Goal: Transaction & Acquisition: Purchase product/service

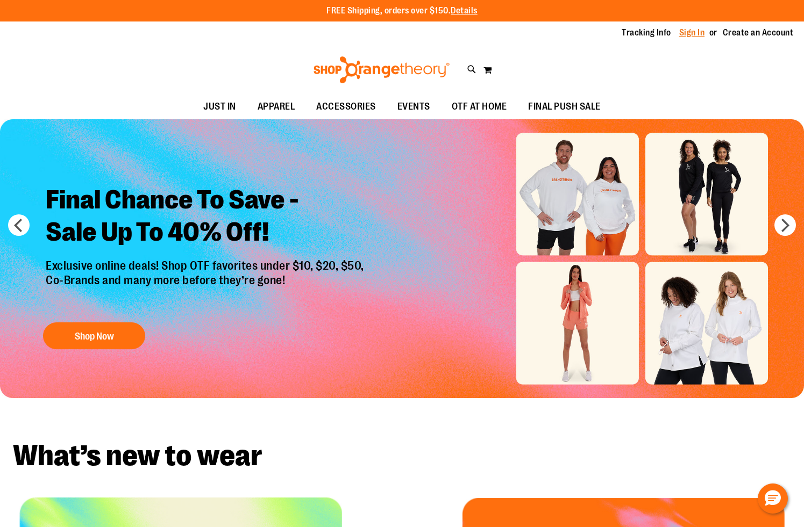
click at [696, 37] on link "Sign In" at bounding box center [692, 33] width 26 height 12
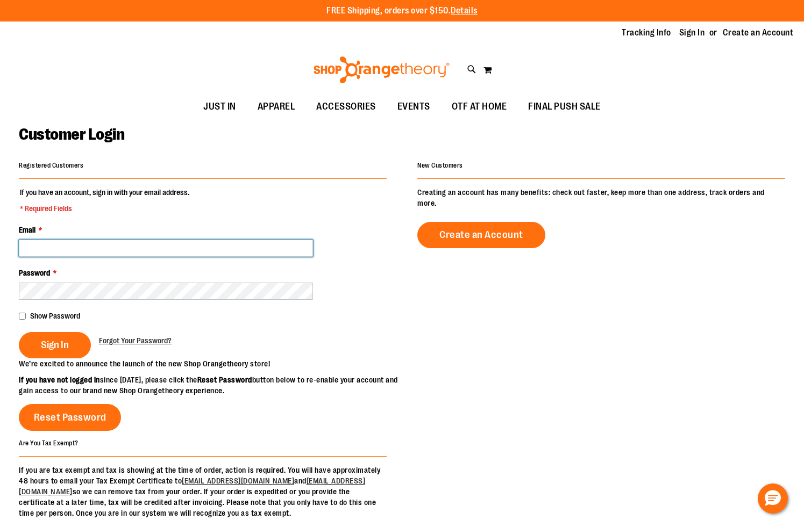
click at [156, 255] on input "Email *" at bounding box center [166, 248] width 294 height 17
click at [234, 245] on input "Email *" at bounding box center [166, 248] width 294 height 17
type input "**********"
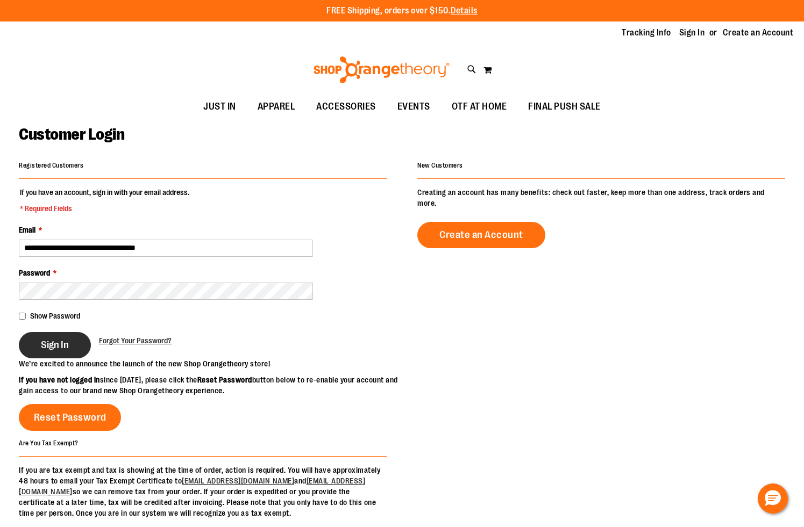
click at [70, 348] on button "Sign In" at bounding box center [55, 345] width 72 height 26
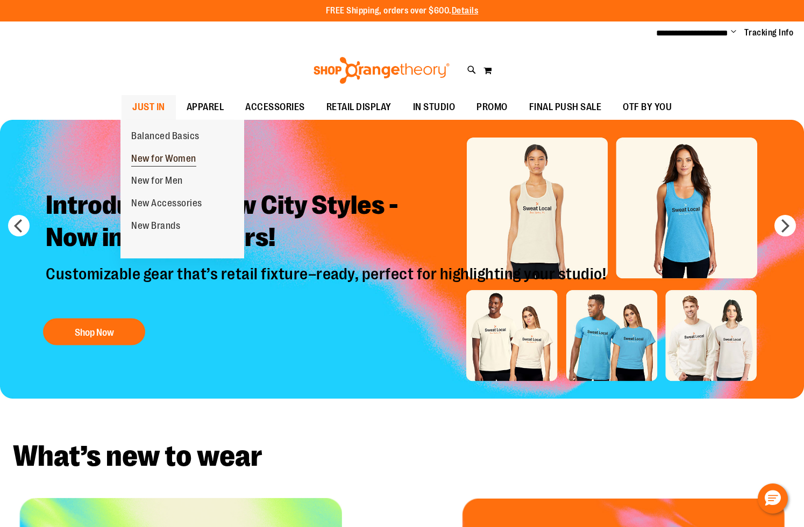
click at [153, 161] on span "New for Women" at bounding box center [163, 159] width 65 height 13
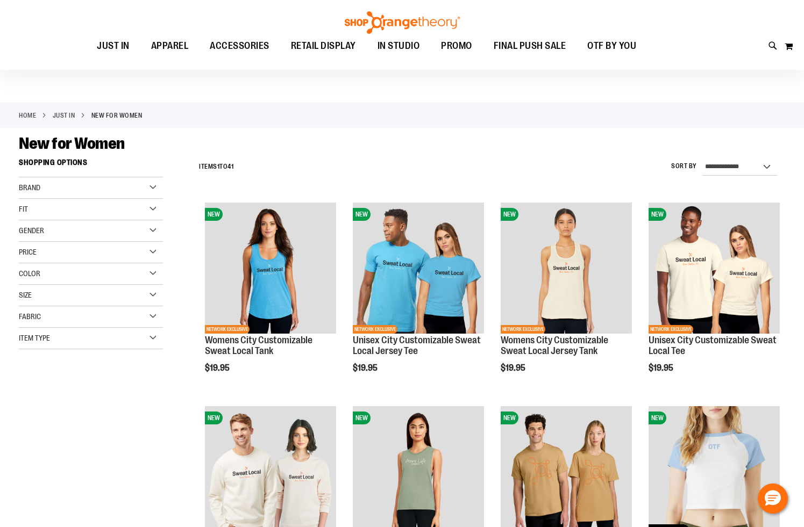
scroll to position [17, 0]
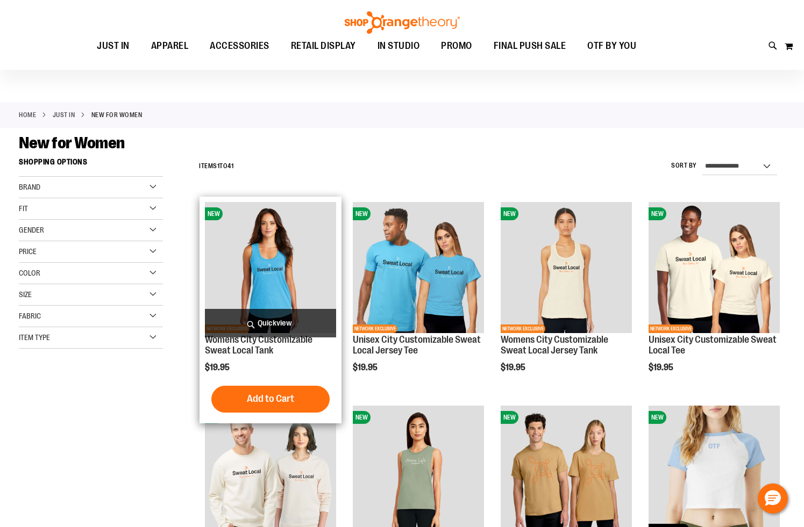
click at [206, 236] on img "product" at bounding box center [270, 267] width 131 height 131
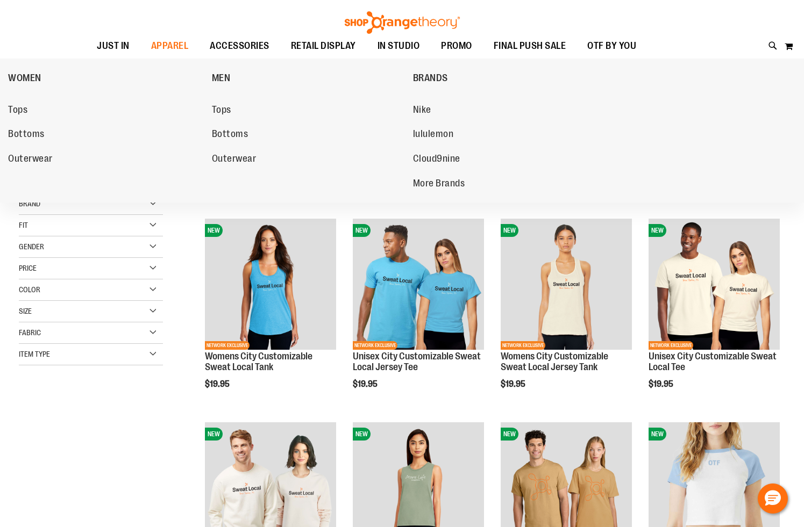
scroll to position [17, 0]
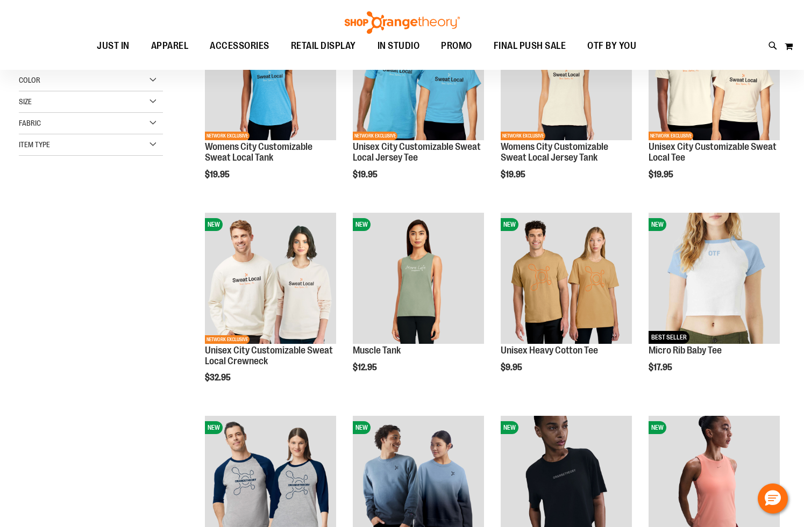
scroll to position [80, 0]
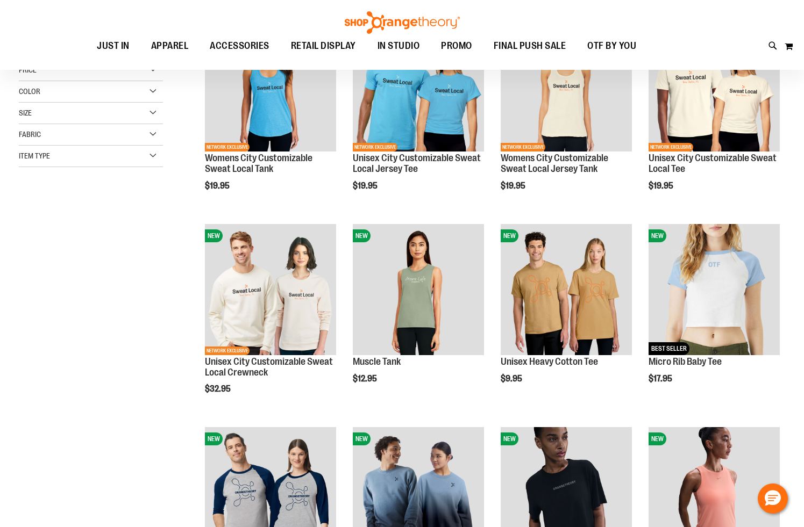
scroll to position [54, 0]
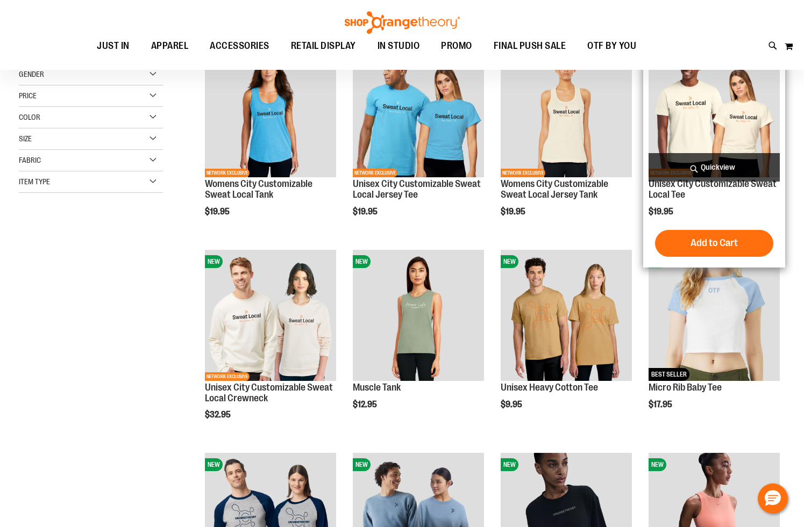
click at [690, 158] on span "Quickview" at bounding box center [713, 167] width 131 height 28
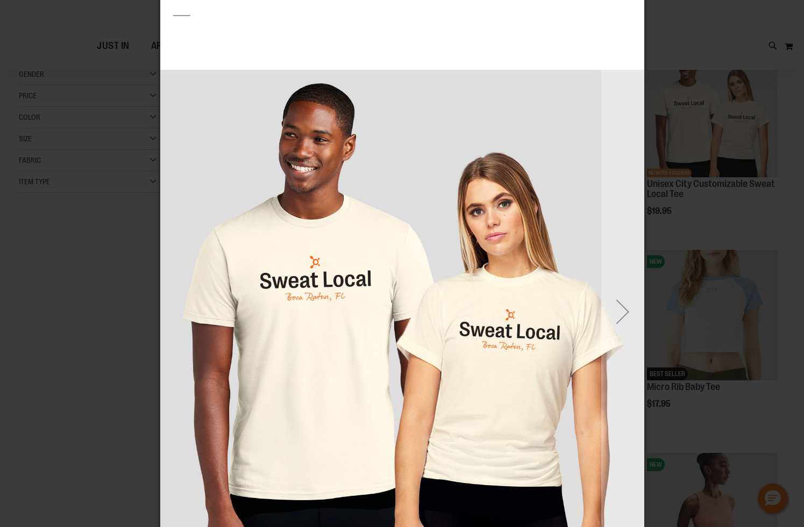
scroll to position [75, 0]
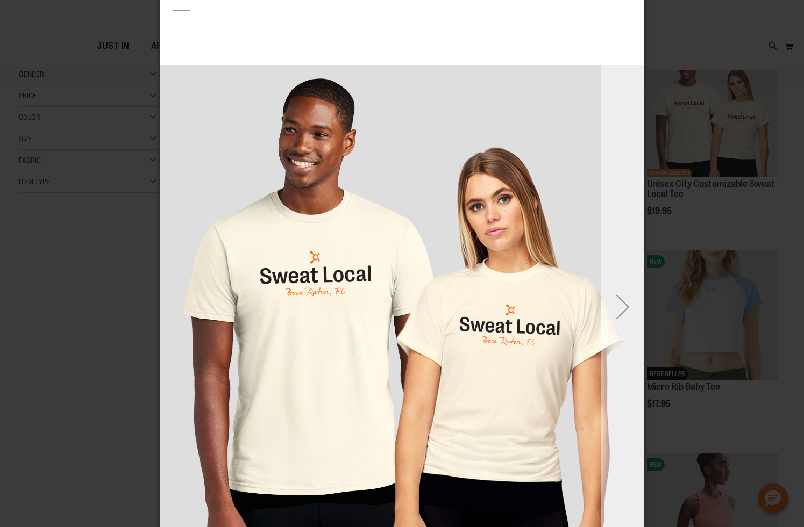
click at [625, 319] on div "Next" at bounding box center [622, 307] width 43 height 43
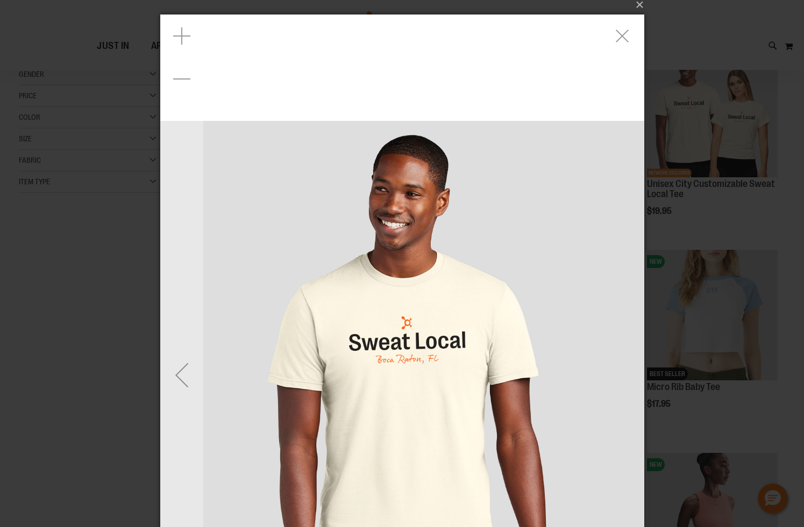
scroll to position [0, 0]
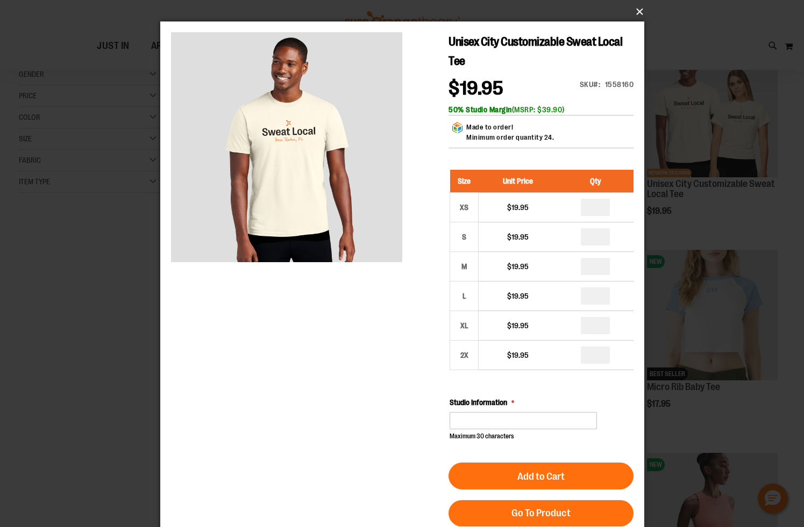
click at [637, 9] on button "×" at bounding box center [405, 12] width 484 height 24
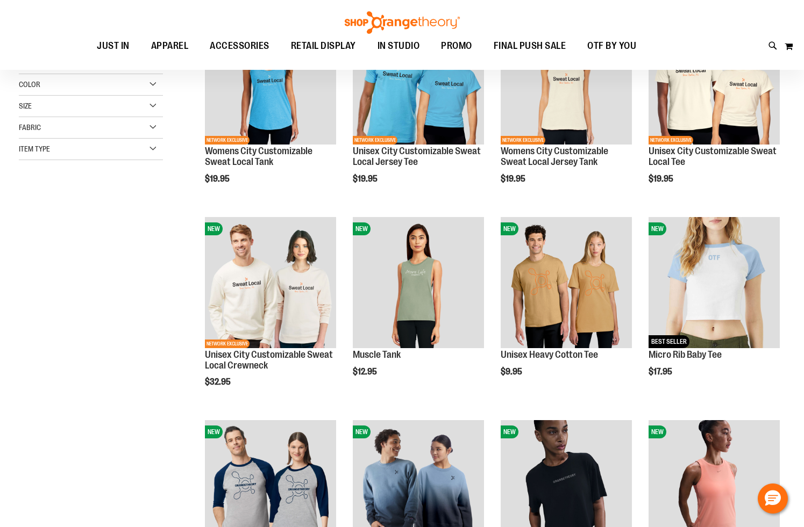
scroll to position [89, 0]
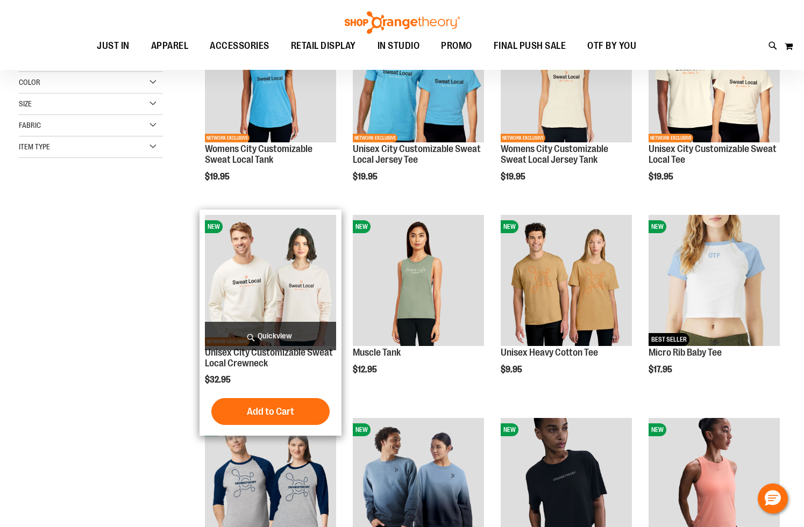
click at [235, 289] on img "product" at bounding box center [270, 280] width 131 height 131
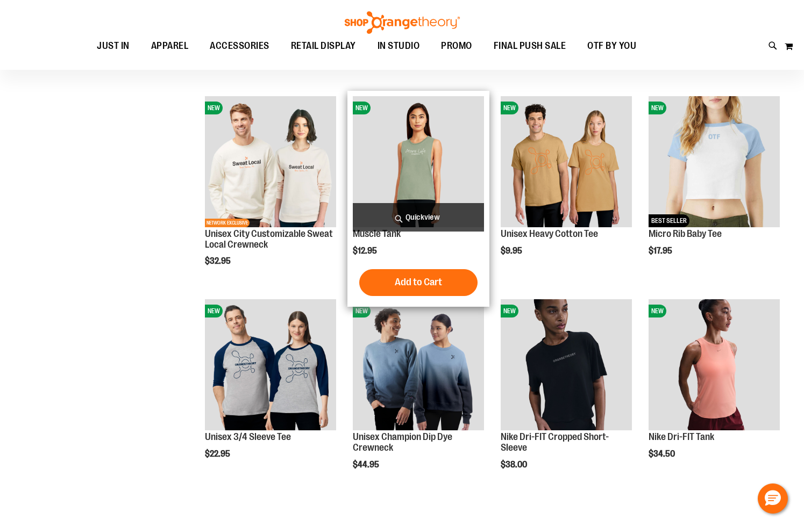
scroll to position [89, 0]
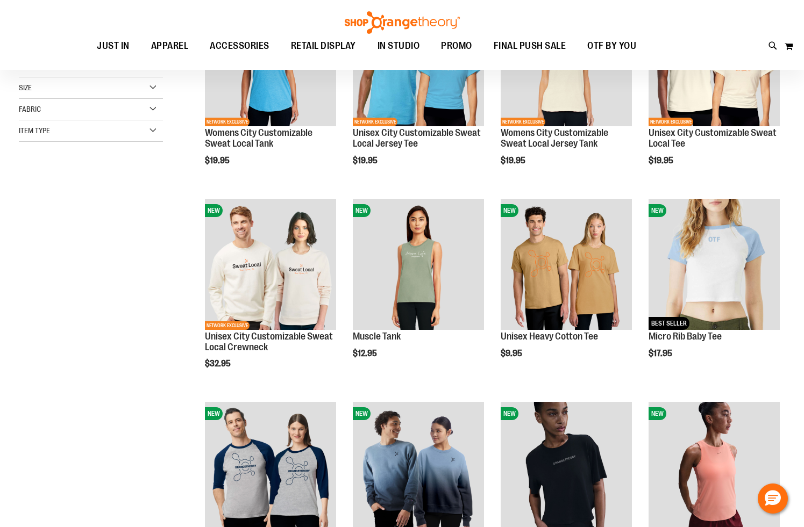
scroll to position [118, 0]
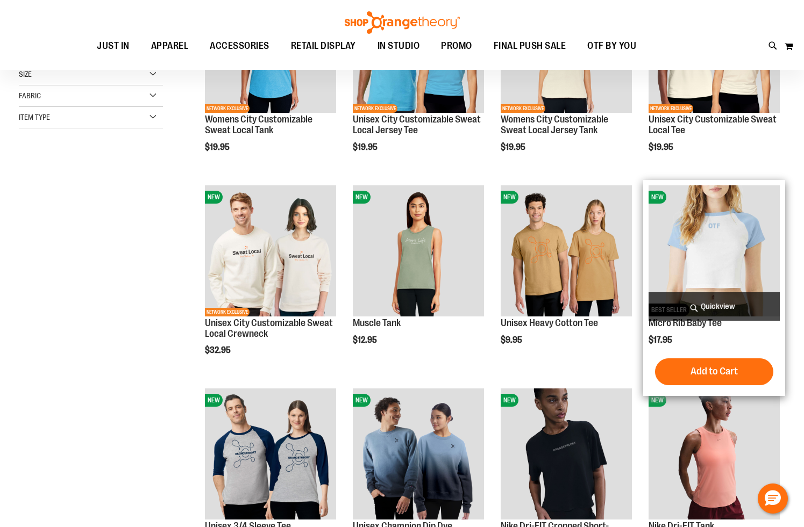
click at [710, 307] on span "Quickview" at bounding box center [713, 306] width 131 height 28
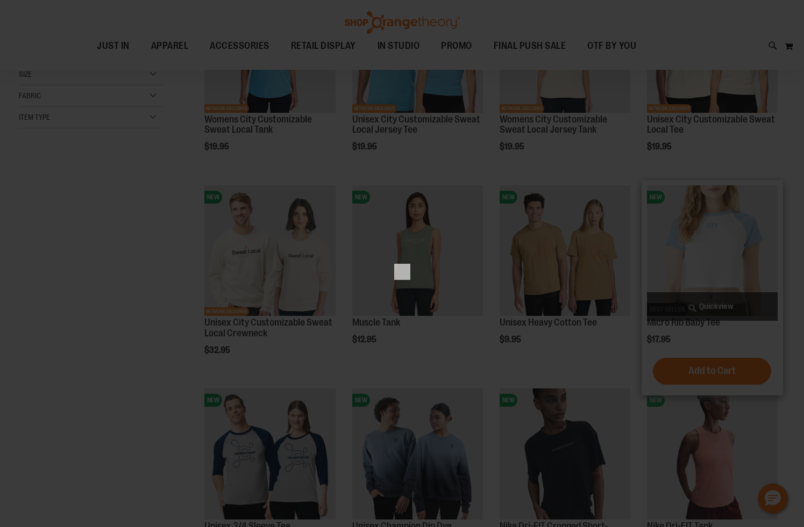
scroll to position [0, 0]
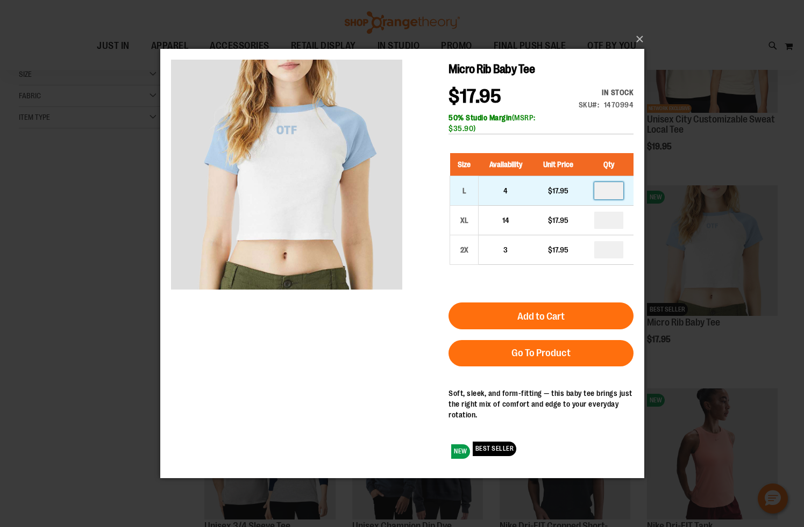
click at [613, 191] on input "number" at bounding box center [608, 190] width 29 height 17
type input "*"
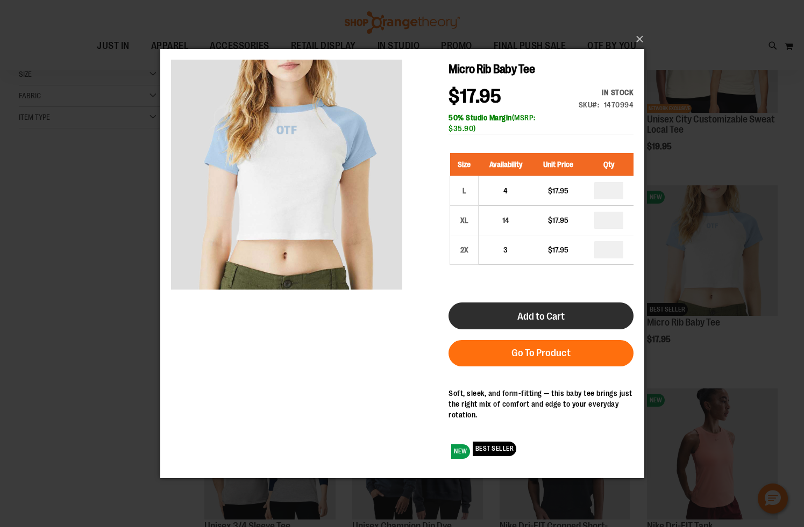
click at [550, 316] on span "Add to Cart" at bounding box center [540, 316] width 47 height 12
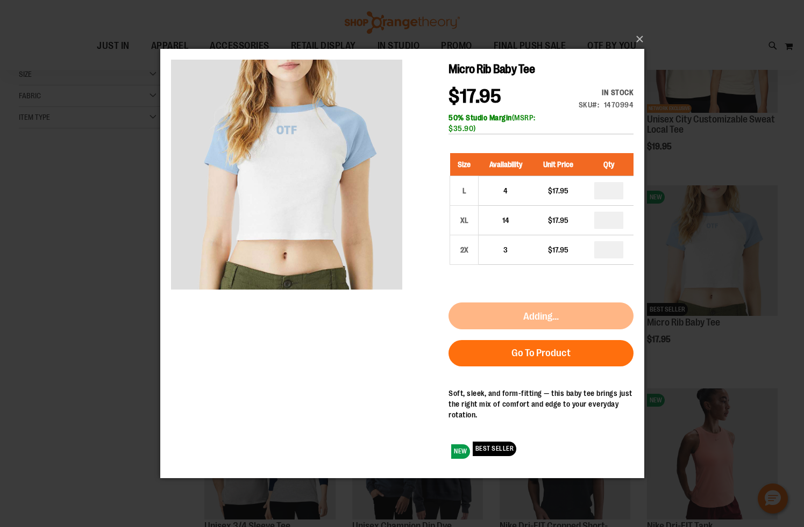
click at [601, 130] on div "50% Studio Margin (MSRP: $35.90)" at bounding box center [540, 123] width 185 height 22
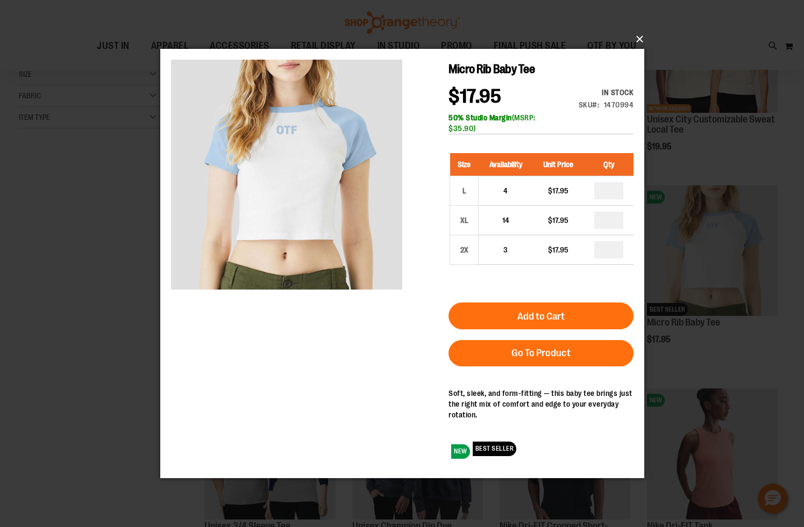
click at [637, 39] on button "×" at bounding box center [405, 39] width 484 height 24
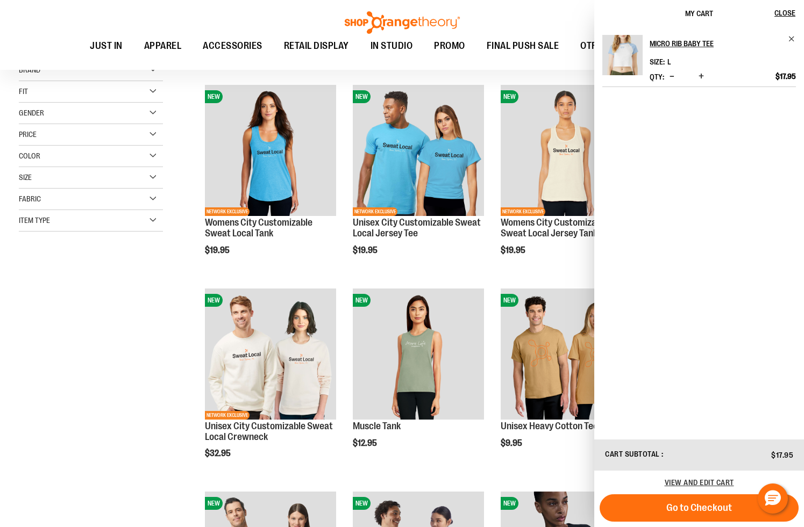
scroll to position [25, 0]
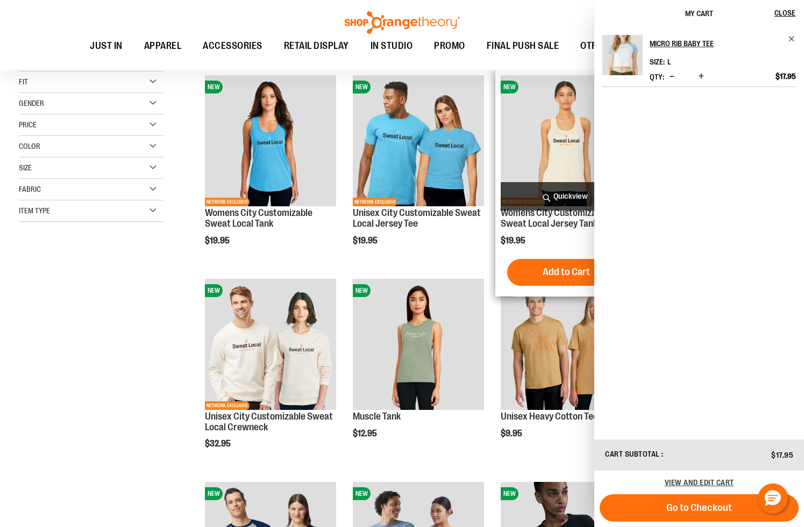
click at [552, 187] on span "Quickview" at bounding box center [566, 196] width 131 height 28
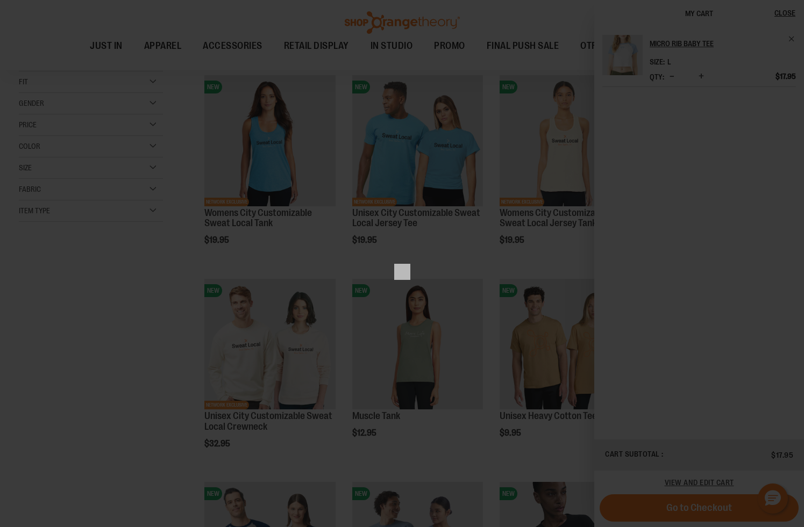
scroll to position [0, 0]
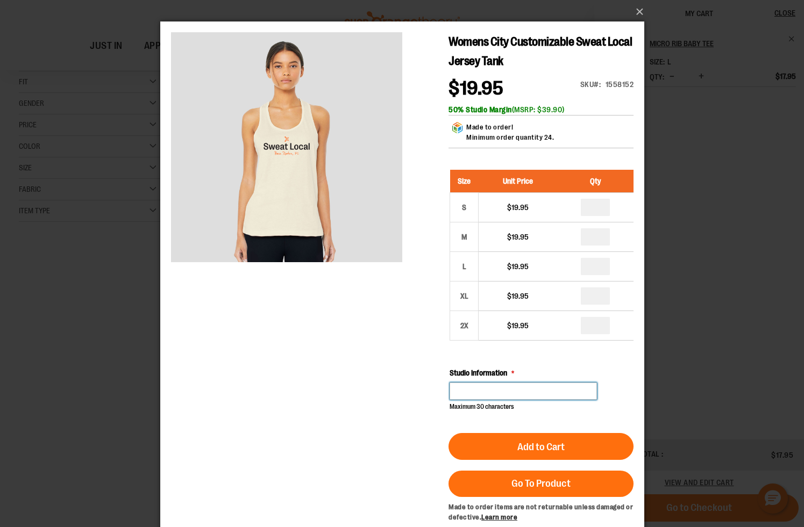
click at [488, 393] on input "Studio Information" at bounding box center [522, 391] width 147 height 17
type input "*"
type input "********"
click at [633, 12] on button "×" at bounding box center [405, 12] width 484 height 24
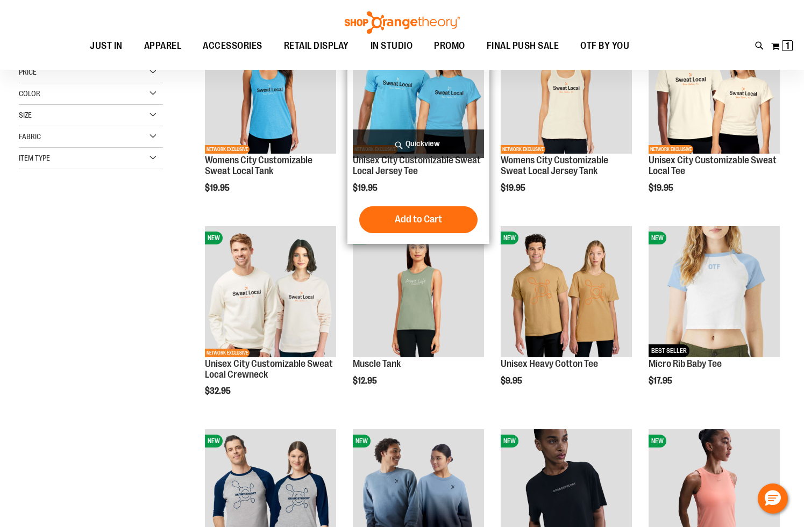
scroll to position [84, 0]
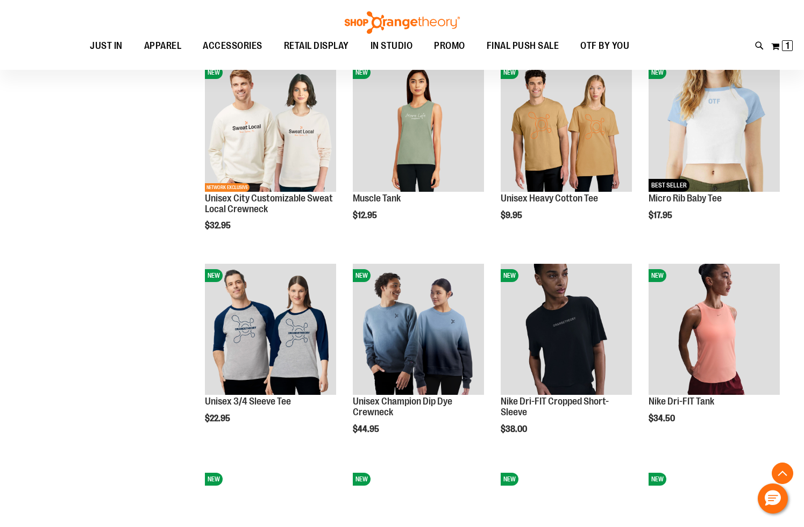
scroll to position [269, 0]
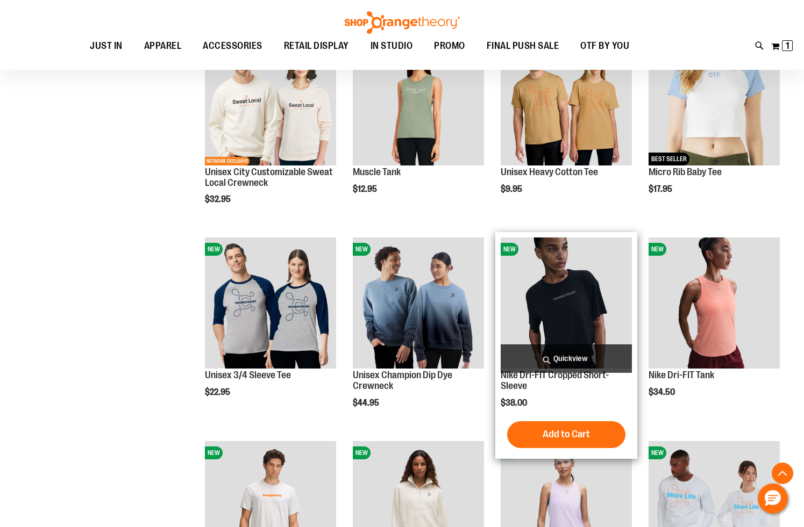
click at [566, 362] on span "Quickview" at bounding box center [566, 359] width 131 height 28
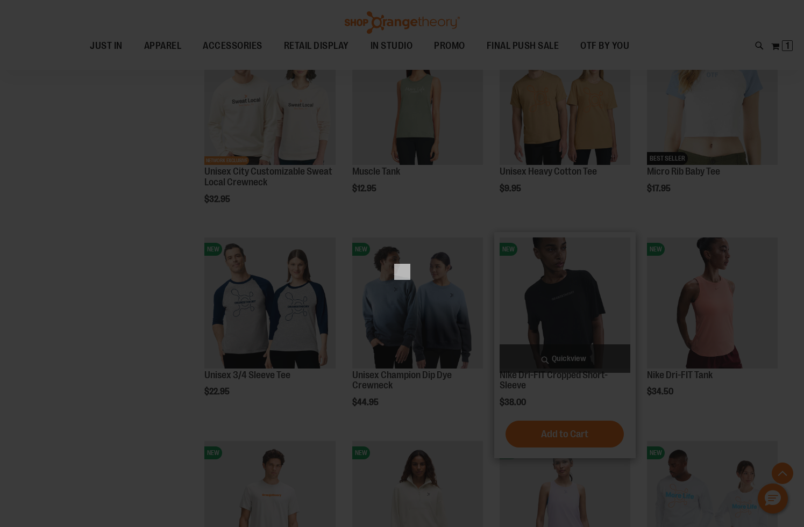
scroll to position [0, 0]
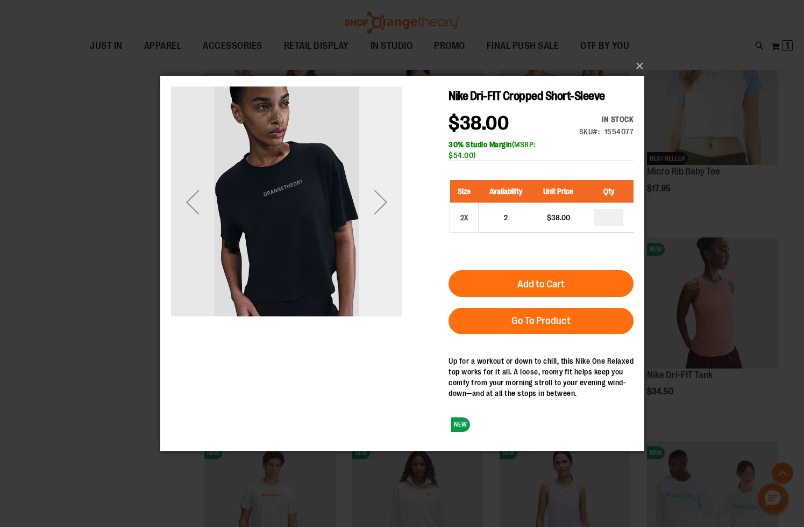
click at [373, 215] on div "Next" at bounding box center [380, 201] width 43 height 43
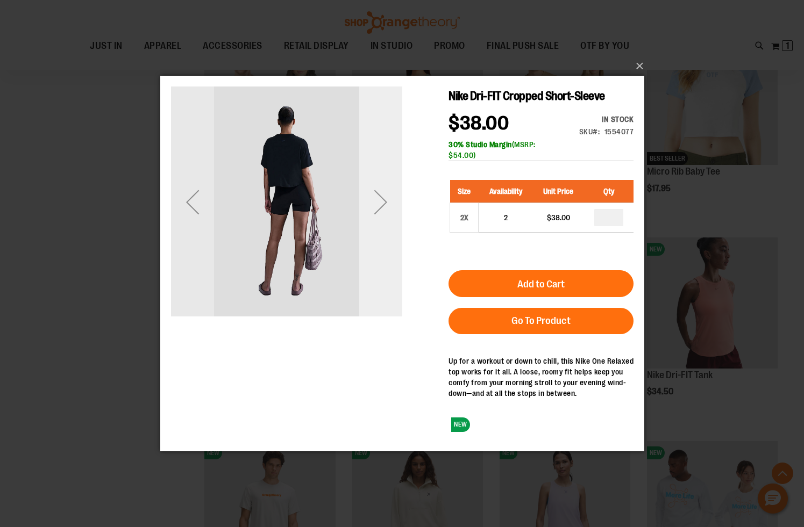
click at [373, 215] on div "Next" at bounding box center [380, 201] width 43 height 43
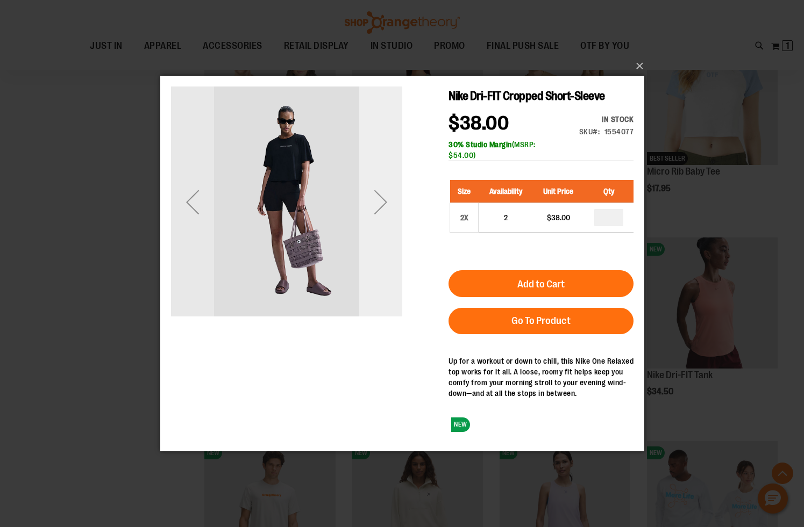
click at [373, 215] on div "Next" at bounding box center [380, 201] width 43 height 43
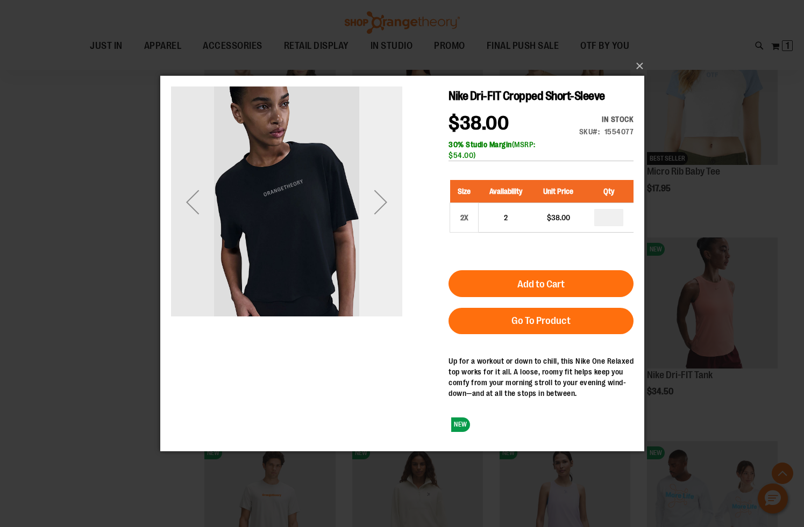
click at [373, 215] on div "Next" at bounding box center [380, 201] width 43 height 43
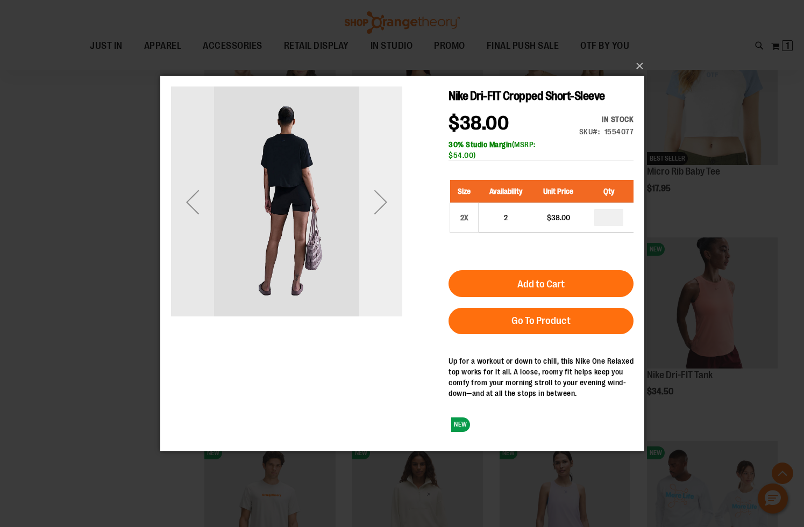
click at [373, 215] on div "Next" at bounding box center [380, 201] width 43 height 43
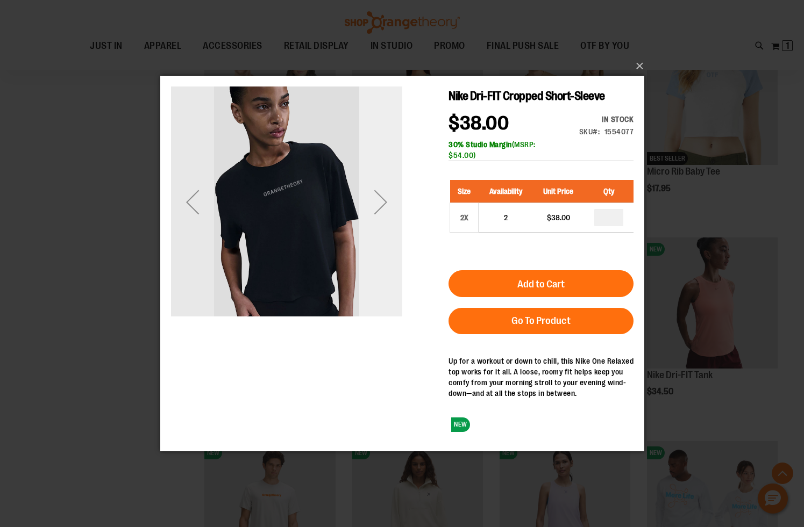
click at [373, 215] on div "Next" at bounding box center [380, 201] width 43 height 43
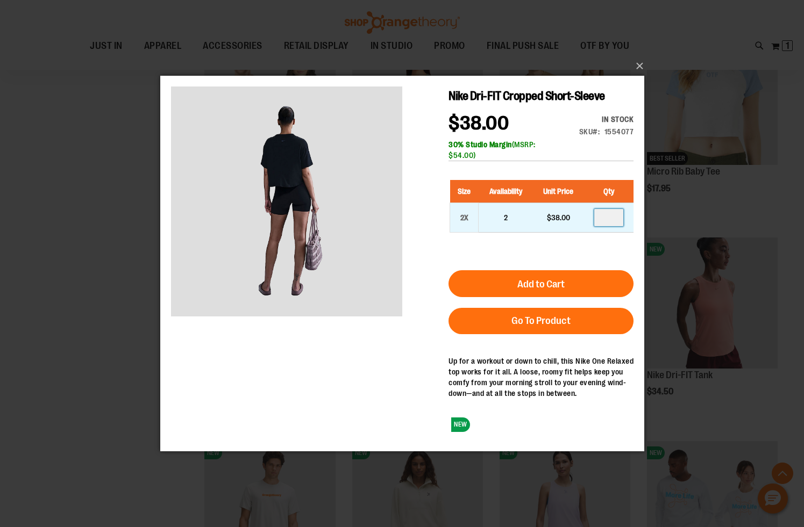
click at [612, 218] on input "number" at bounding box center [608, 217] width 29 height 17
type input "*"
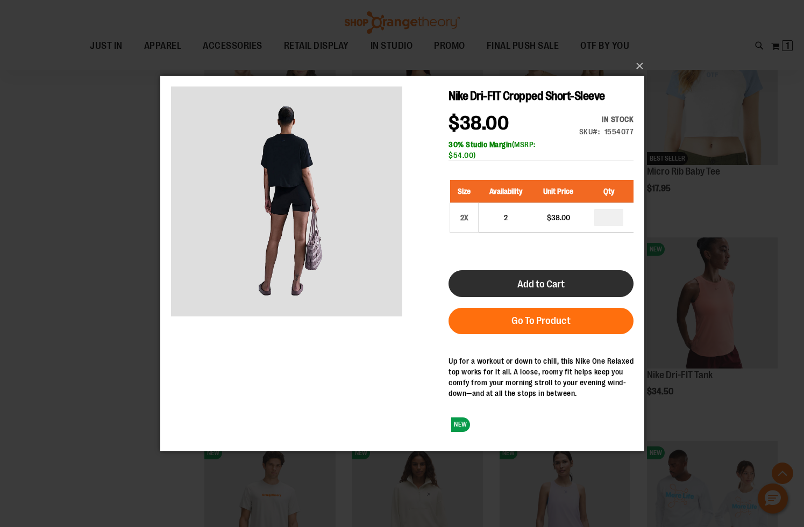
click at [608, 288] on button "Add to Cart" at bounding box center [540, 283] width 185 height 27
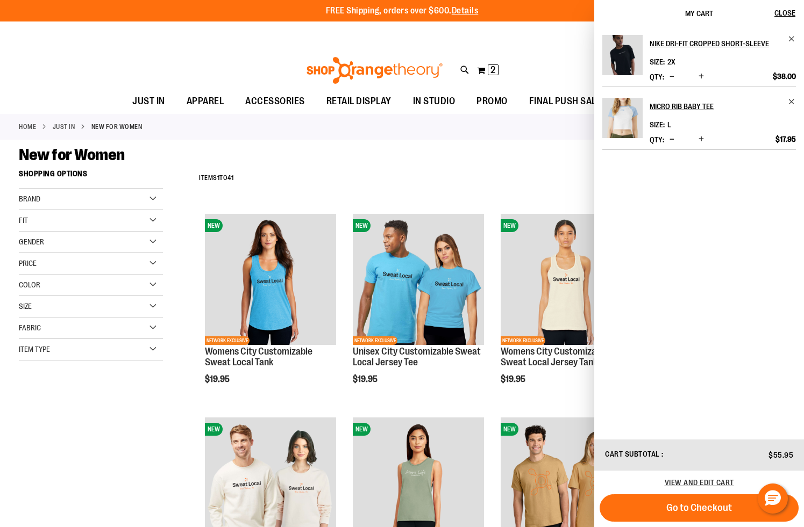
click at [488, 172] on div "**********" at bounding box center [489, 179] width 591 height 28
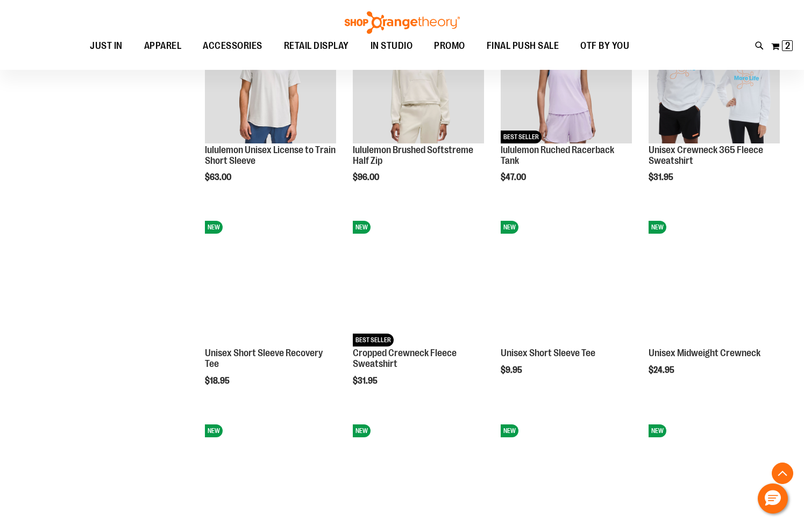
scroll to position [700, 0]
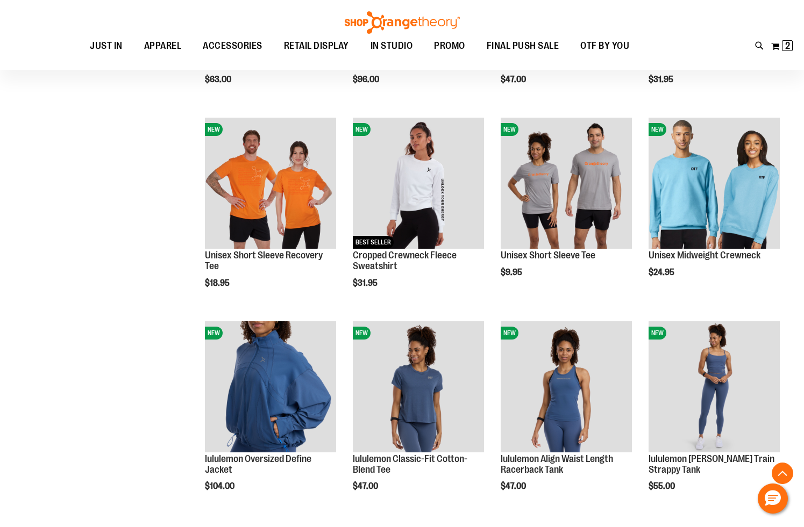
scroll to position [796, 0]
click at [162, 254] on div "**********" at bounding box center [402, 225] width 766 height 1940
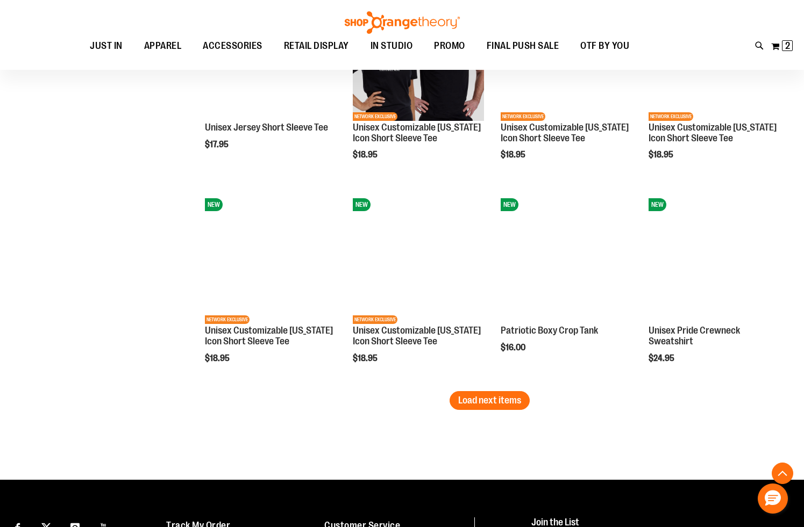
scroll to position [1560, 0]
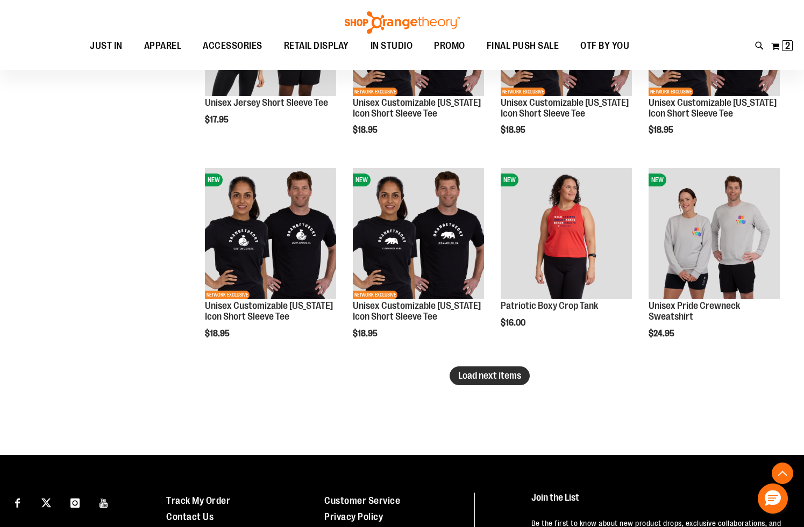
click at [480, 379] on span "Load next items" at bounding box center [489, 375] width 63 height 11
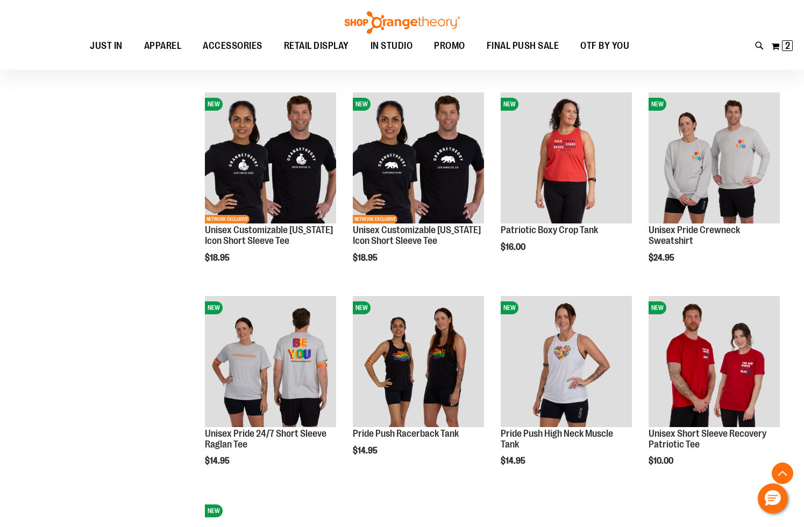
scroll to position [1635, 0]
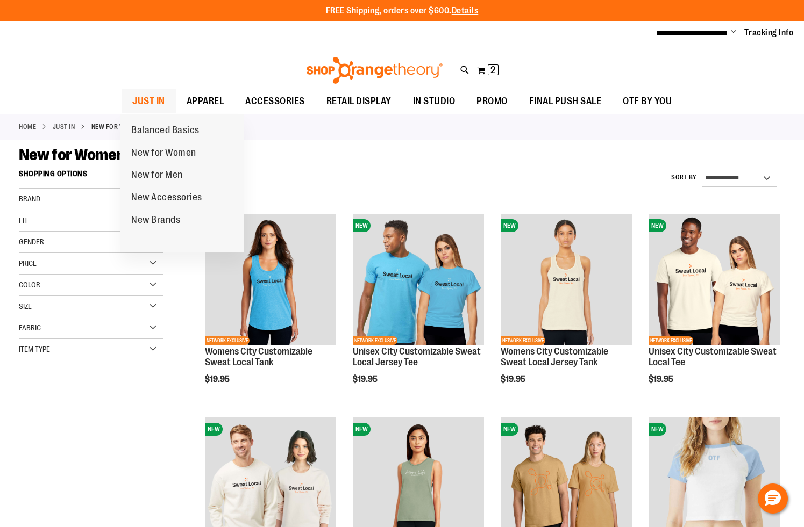
click at [158, 103] on span "JUST IN" at bounding box center [148, 101] width 33 height 24
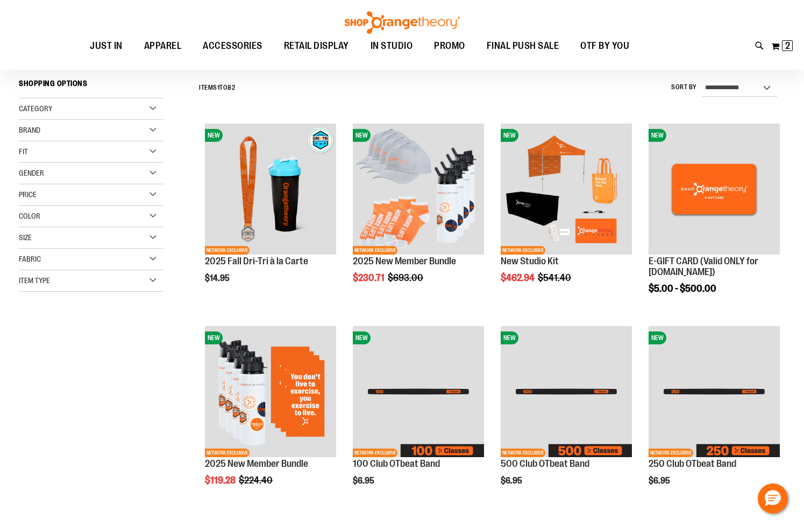
scroll to position [105, 0]
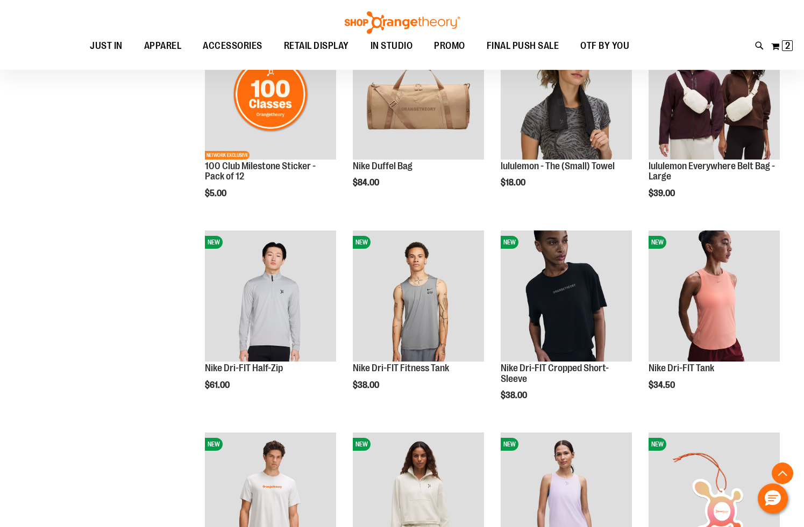
scroll to position [802, 0]
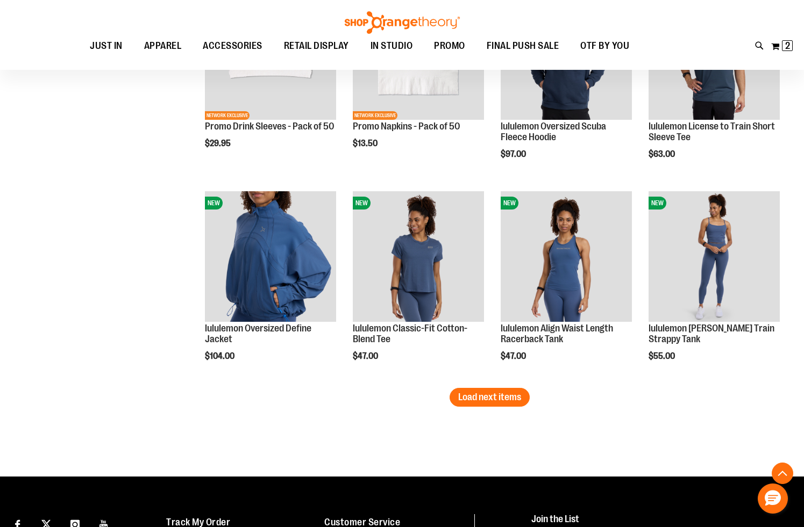
scroll to position [1646, 0]
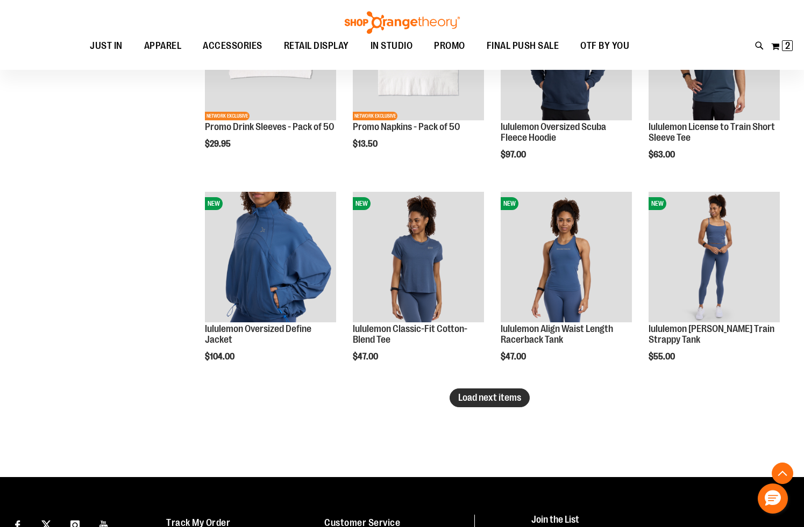
click at [501, 404] on button "Load next items" at bounding box center [489, 398] width 80 height 19
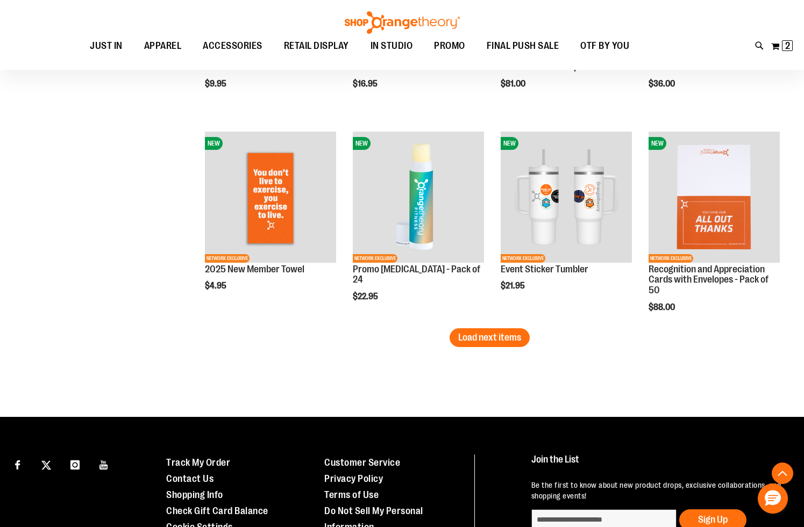
scroll to position [2324, 0]
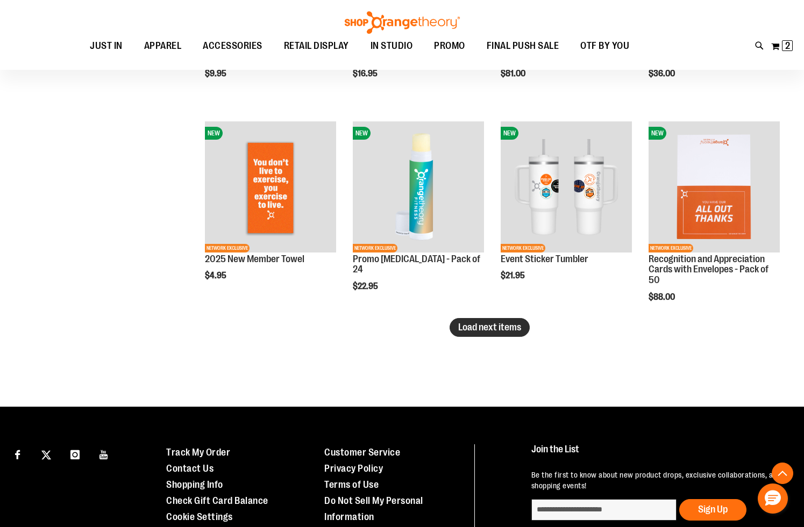
click at [463, 328] on span "Load next items" at bounding box center [489, 327] width 63 height 11
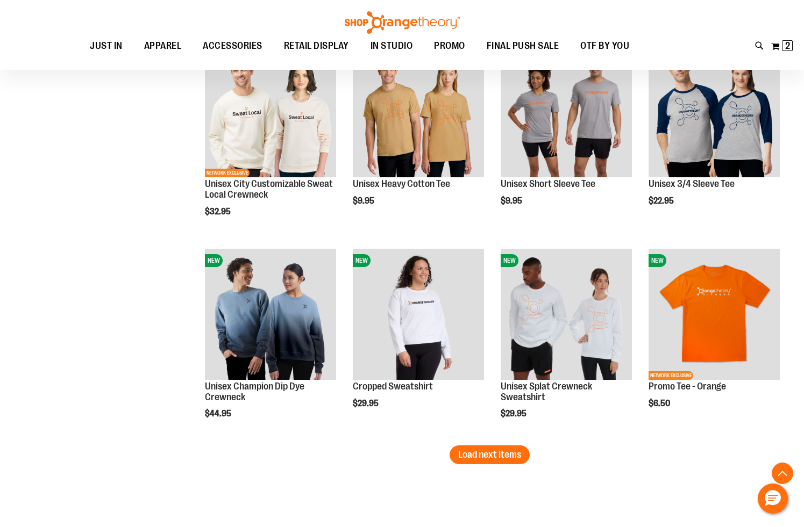
scroll to position [2806, 0]
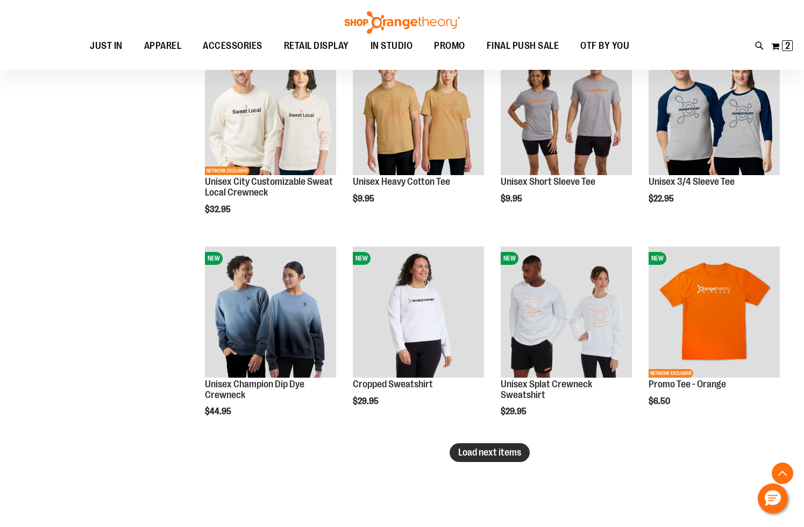
click at [496, 456] on span "Load next items" at bounding box center [489, 452] width 63 height 11
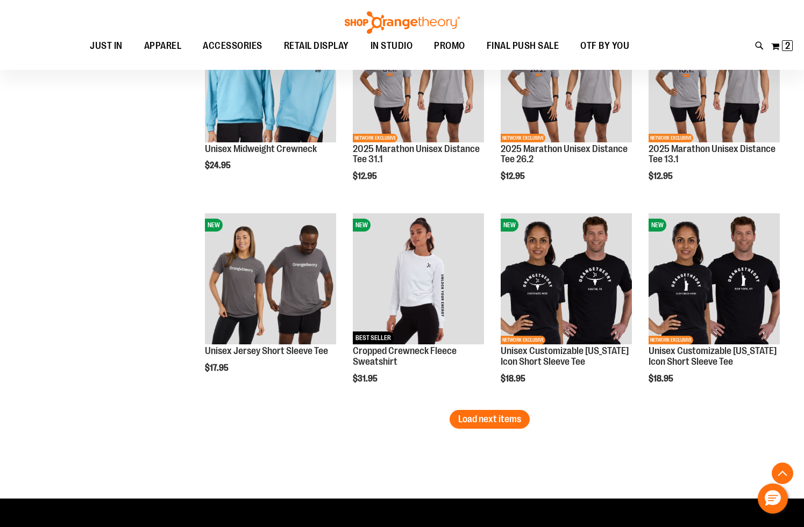
scroll to position [3453, 0]
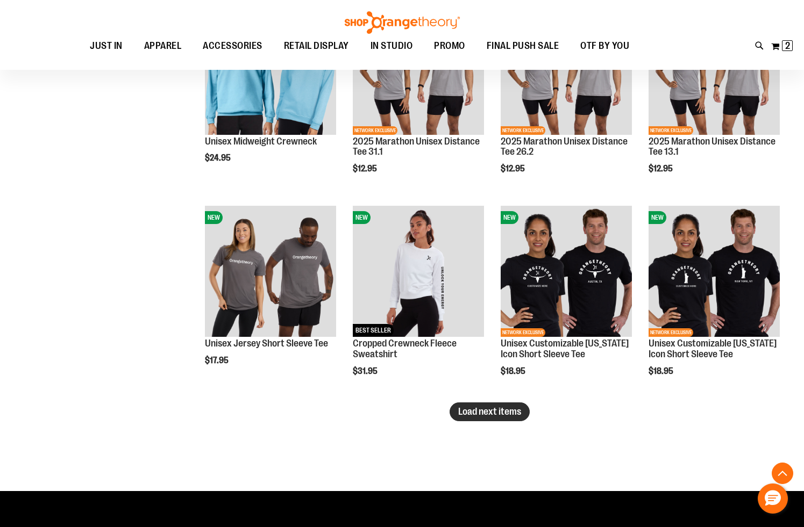
click at [485, 409] on span "Load next items" at bounding box center [489, 411] width 63 height 11
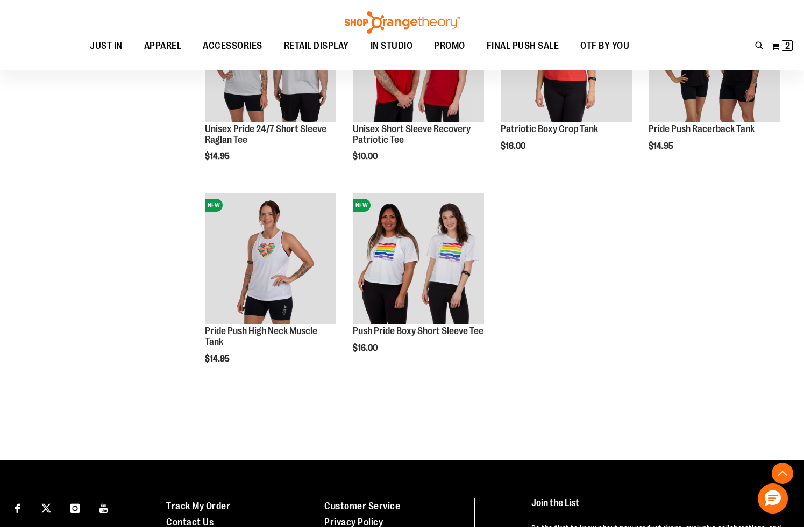
scroll to position [4083, 0]
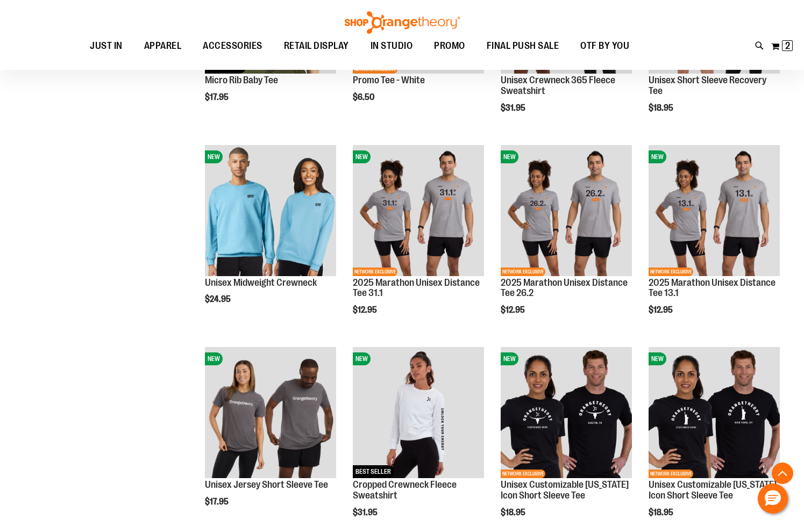
scroll to position [2950, 0]
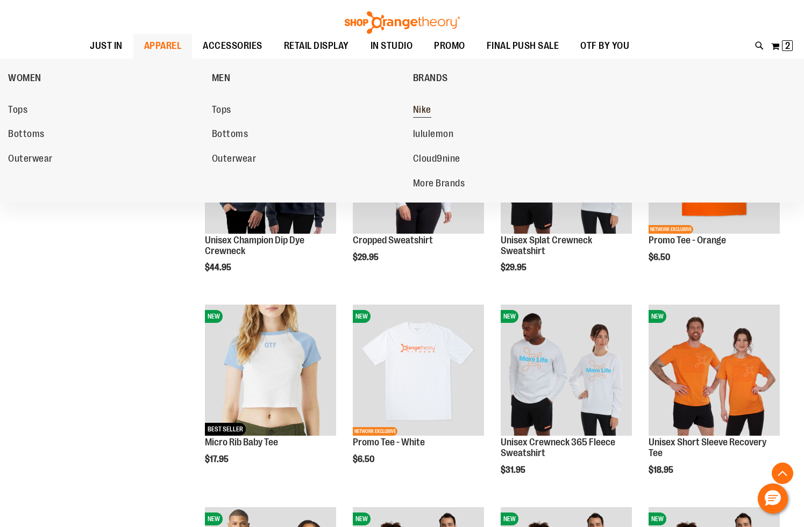
click at [415, 111] on span "Nike" at bounding box center [422, 110] width 18 height 13
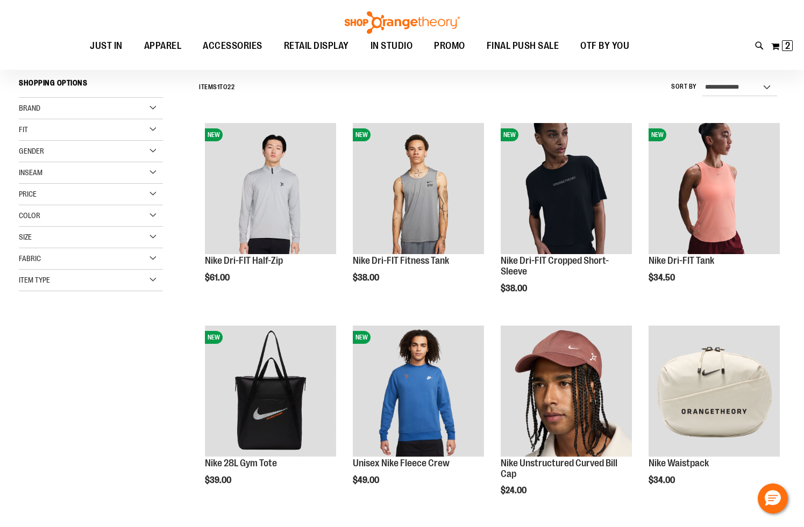
scroll to position [105, 0]
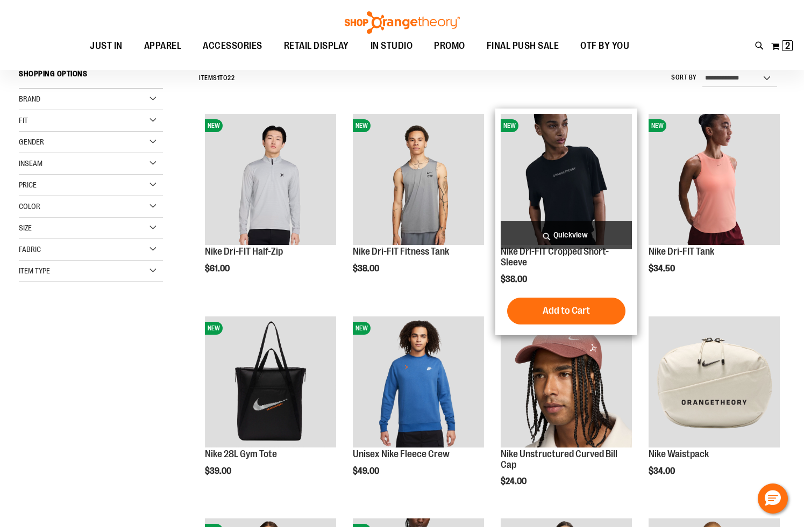
click at [565, 236] on span "Quickview" at bounding box center [566, 235] width 131 height 28
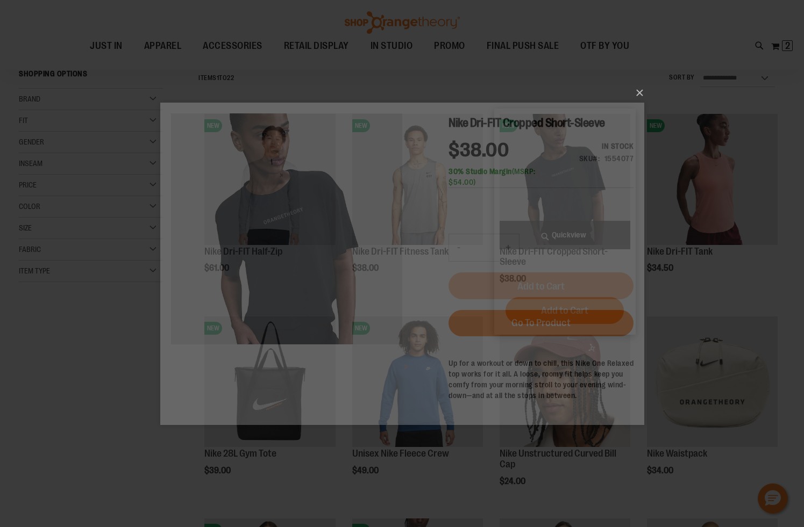
scroll to position [0, 0]
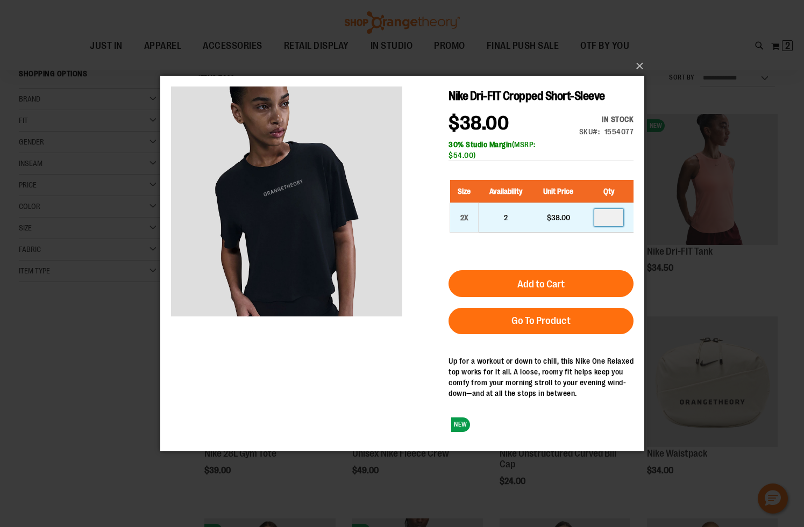
click at [610, 222] on input "number" at bounding box center [608, 217] width 29 height 17
type input "*"
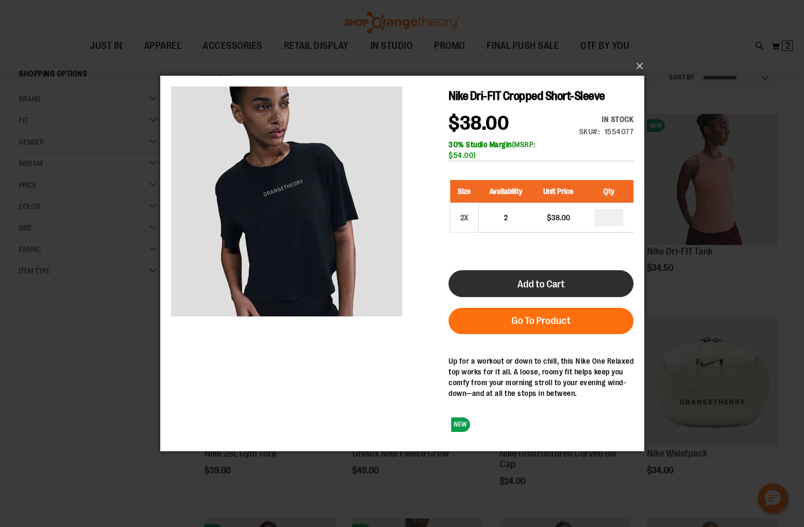
click at [539, 291] on button "Add to Cart" at bounding box center [540, 283] width 185 height 27
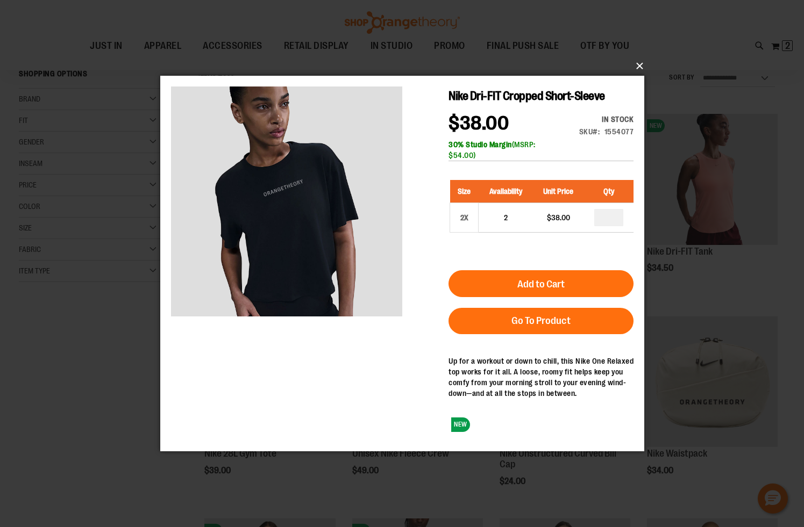
click at [641, 60] on button "×" at bounding box center [405, 66] width 484 height 24
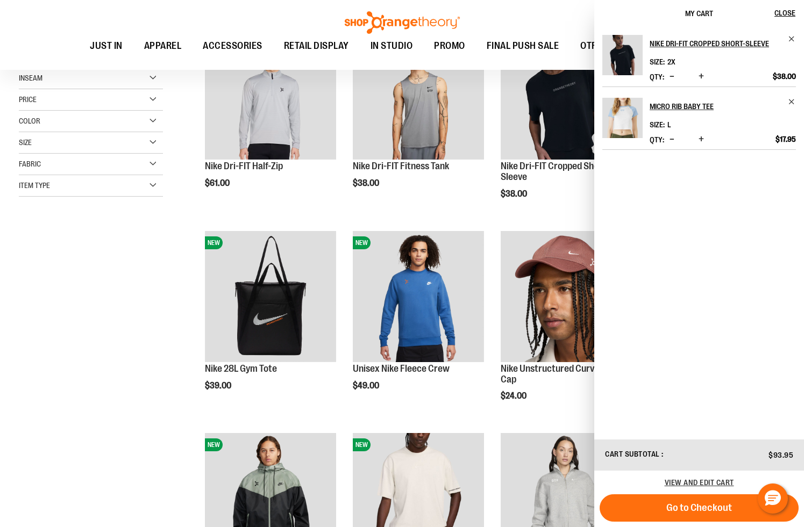
scroll to position [232, 0]
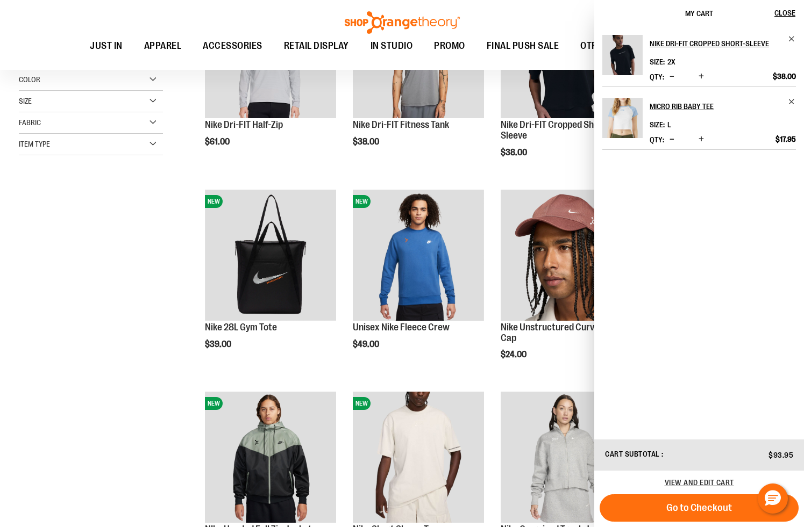
click at [169, 390] on div "**********" at bounding box center [402, 301] width 766 height 726
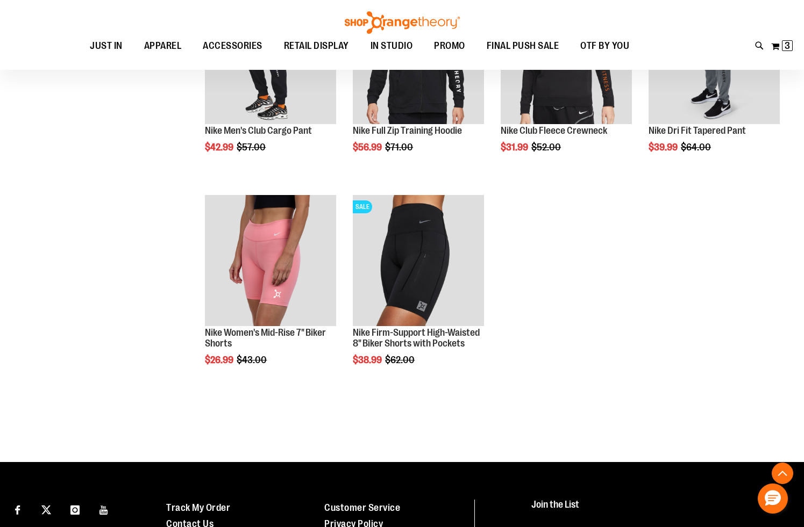
scroll to position [1039, 0]
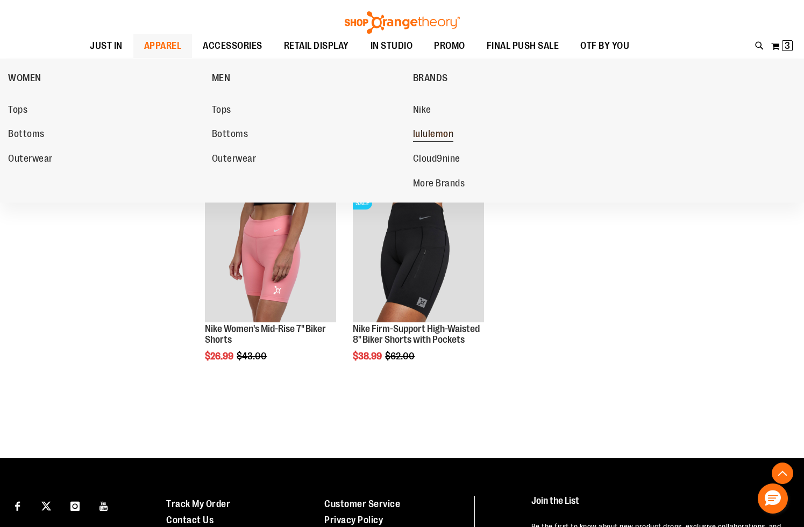
click at [449, 134] on span "lululemon" at bounding box center [433, 135] width 41 height 13
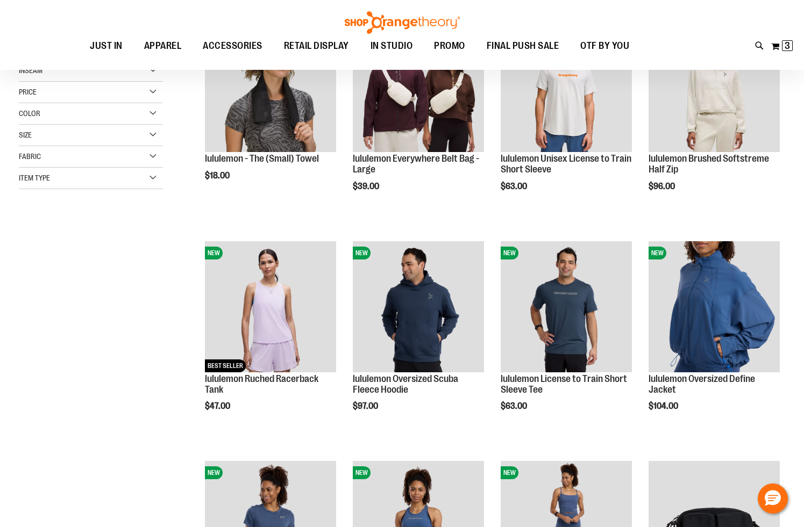
scroll to position [82, 0]
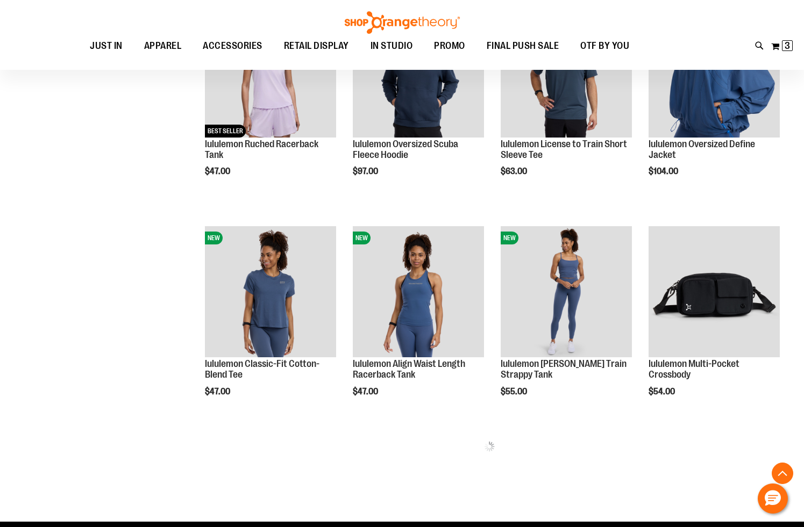
scroll to position [315, 0]
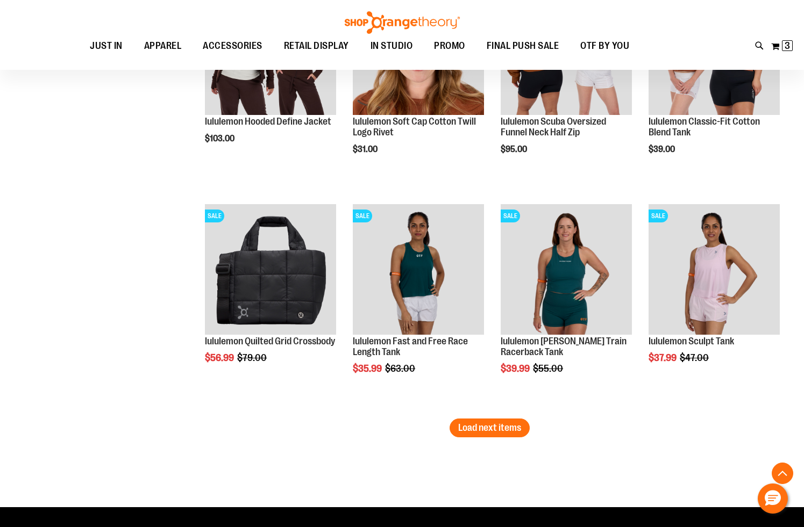
scroll to position [1658, 0]
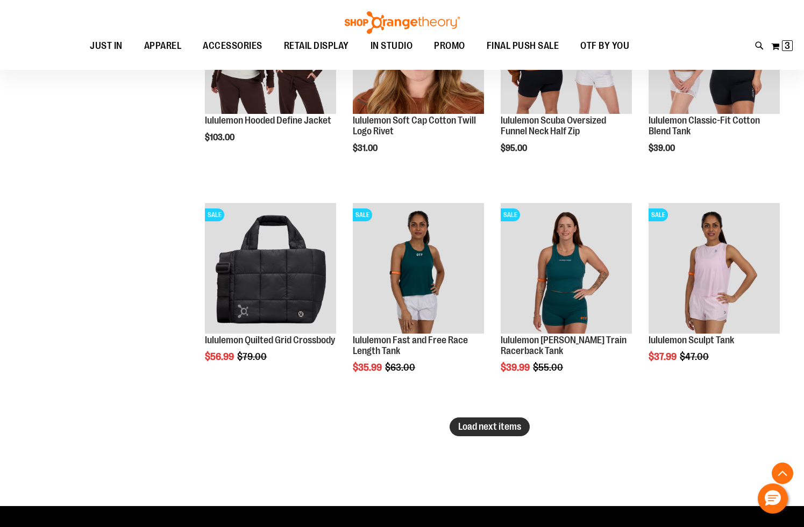
click at [496, 431] on span "Load next items" at bounding box center [489, 427] width 63 height 11
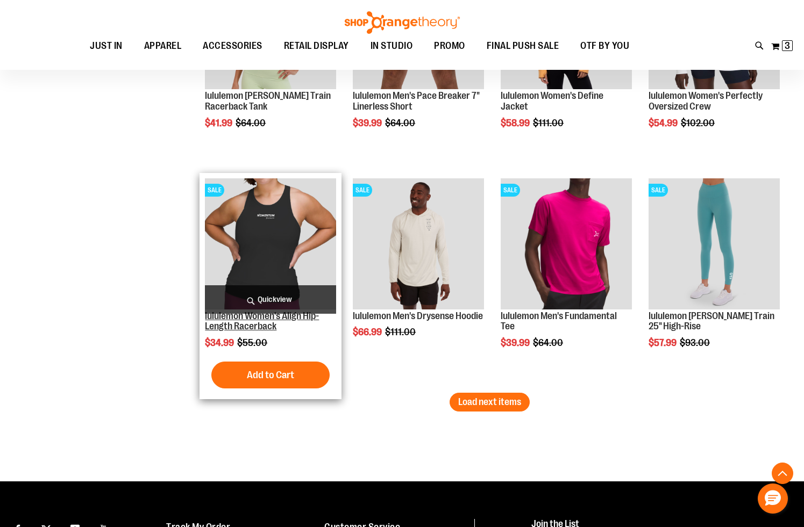
scroll to position [2344, 0]
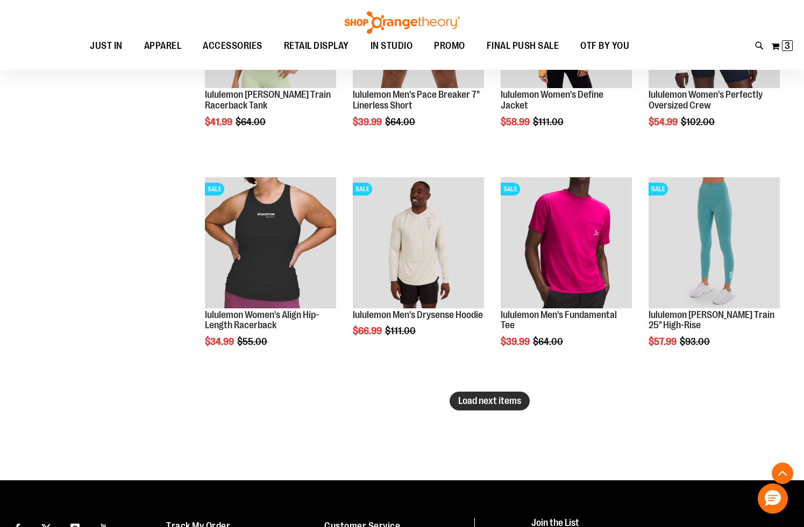
click at [489, 401] on span "Load next items" at bounding box center [489, 401] width 63 height 11
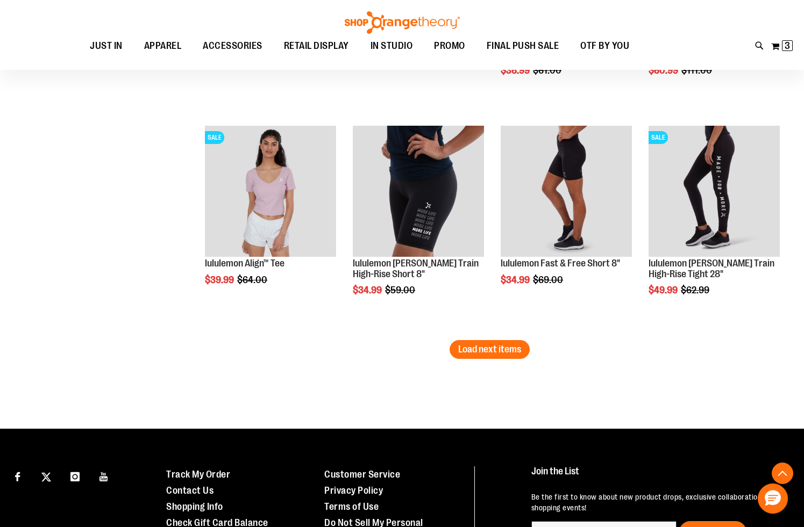
scroll to position [3119, 0]
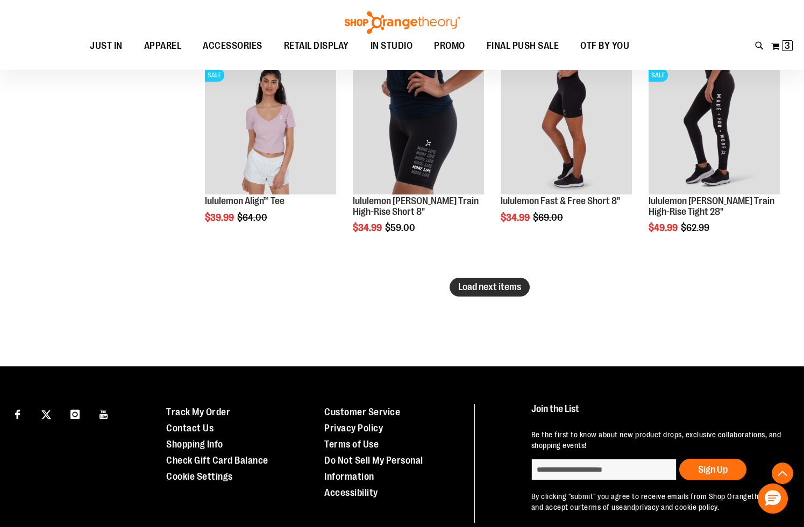
click at [469, 294] on button "Load next items" at bounding box center [489, 287] width 80 height 19
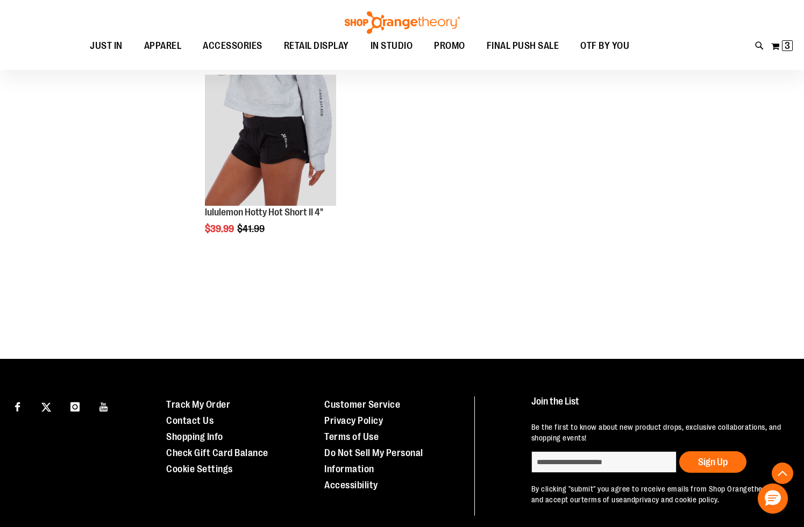
scroll to position [3773, 0]
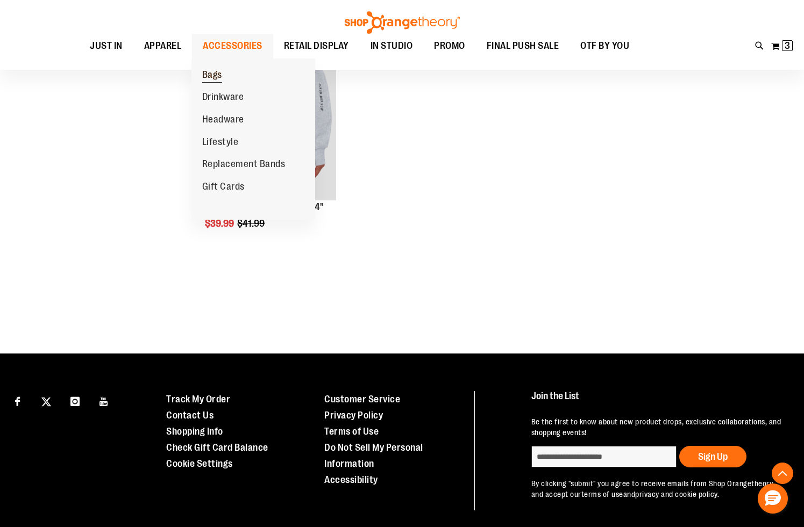
click at [219, 73] on span "Bags" at bounding box center [212, 75] width 20 height 13
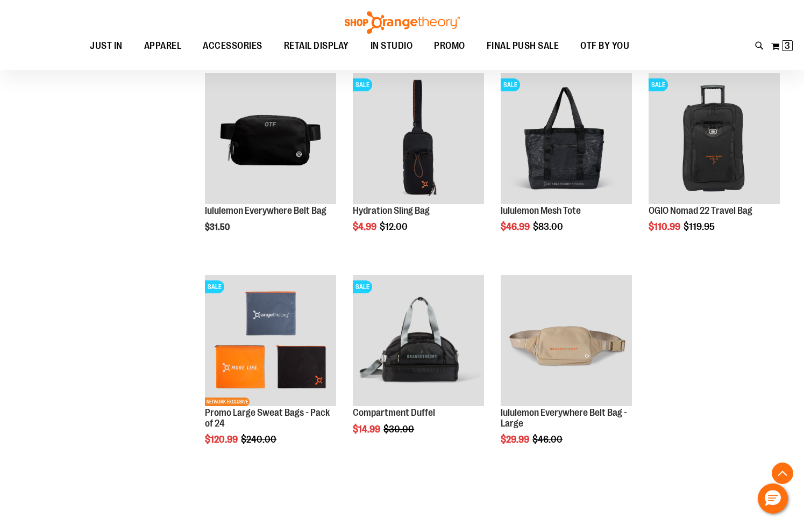
scroll to position [735, 0]
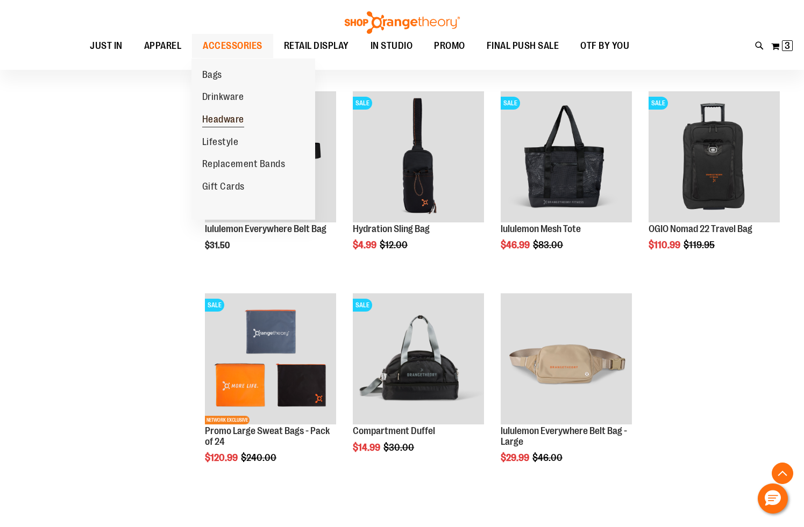
click at [226, 126] on span "Headware" at bounding box center [223, 120] width 42 height 13
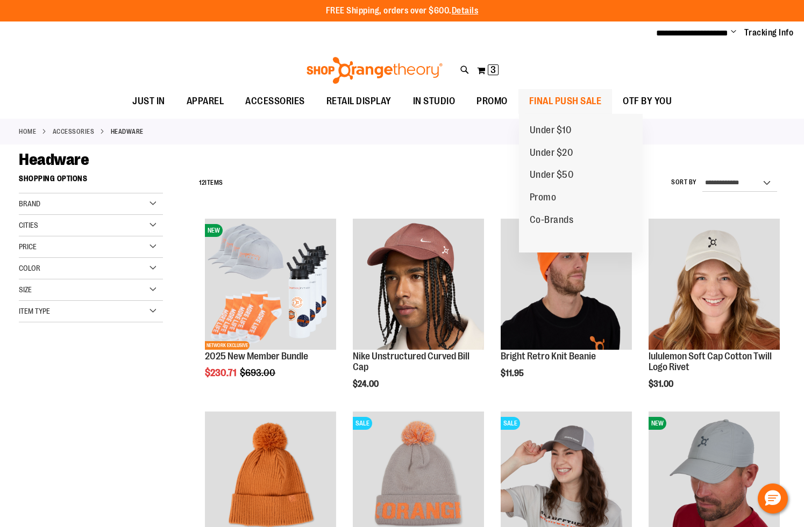
click at [551, 102] on span "FINAL PUSH SALE" at bounding box center [565, 101] width 73 height 24
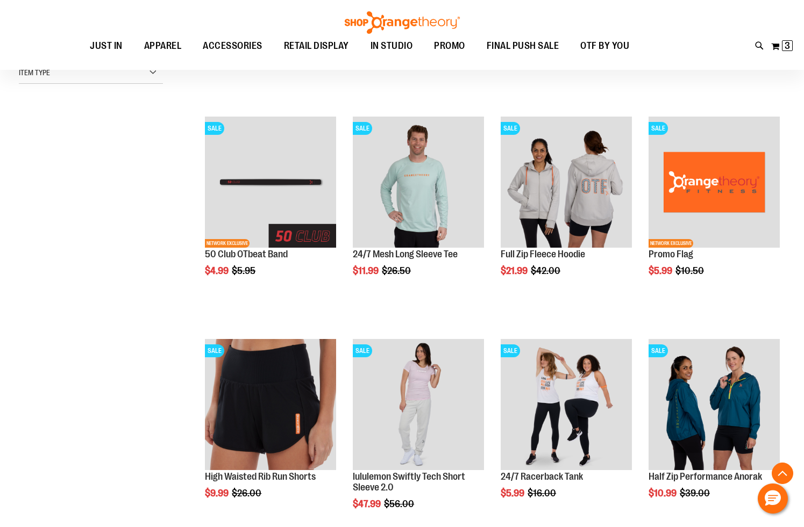
scroll to position [343, 0]
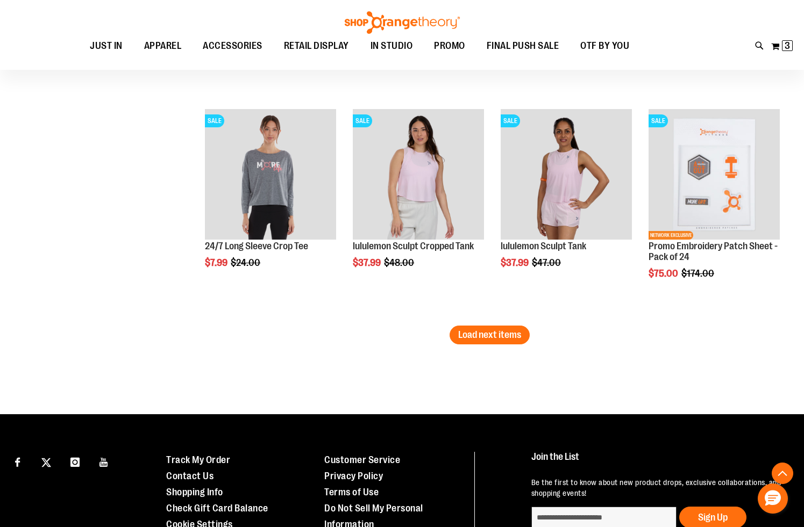
scroll to position [1915, 0]
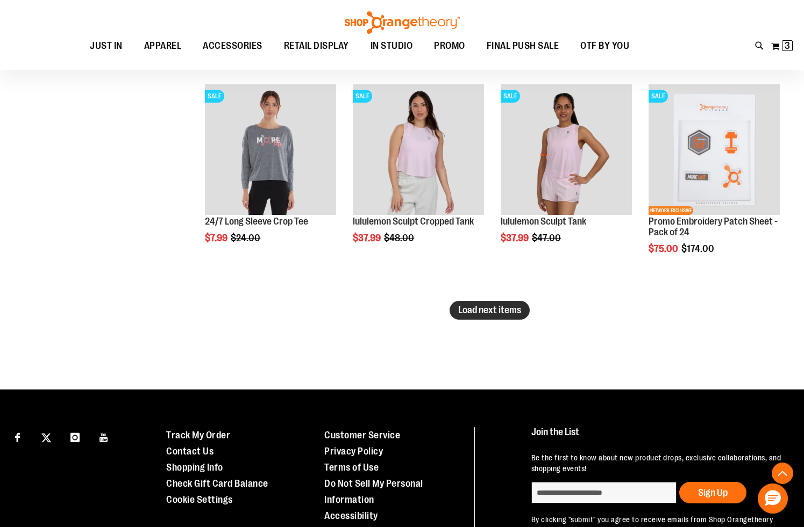
click at [490, 317] on button "Load next items" at bounding box center [489, 310] width 80 height 19
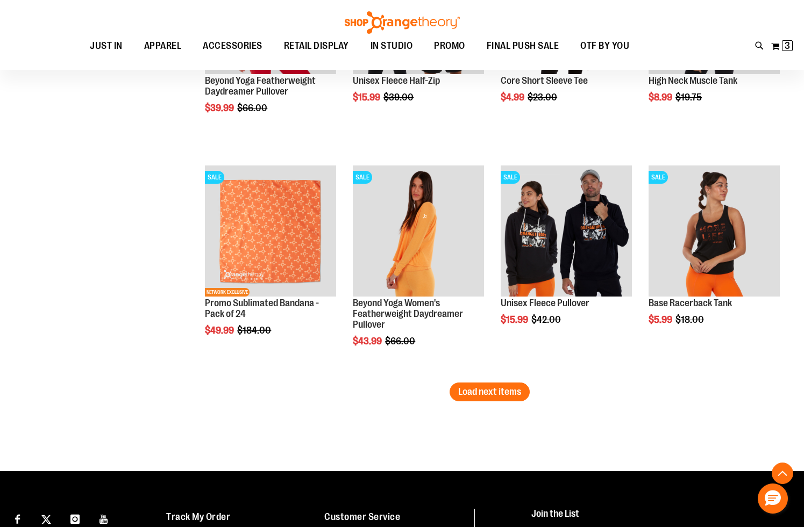
scroll to position [2504, 0]
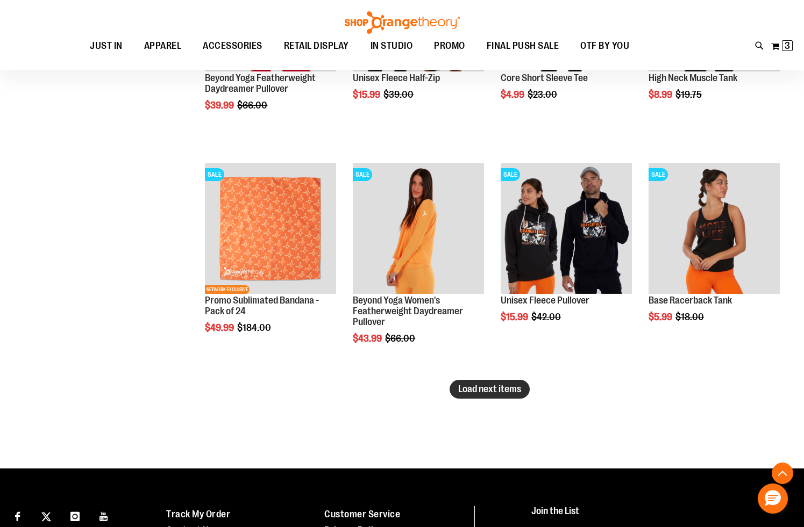
click at [496, 392] on span "Load next items" at bounding box center [489, 389] width 63 height 11
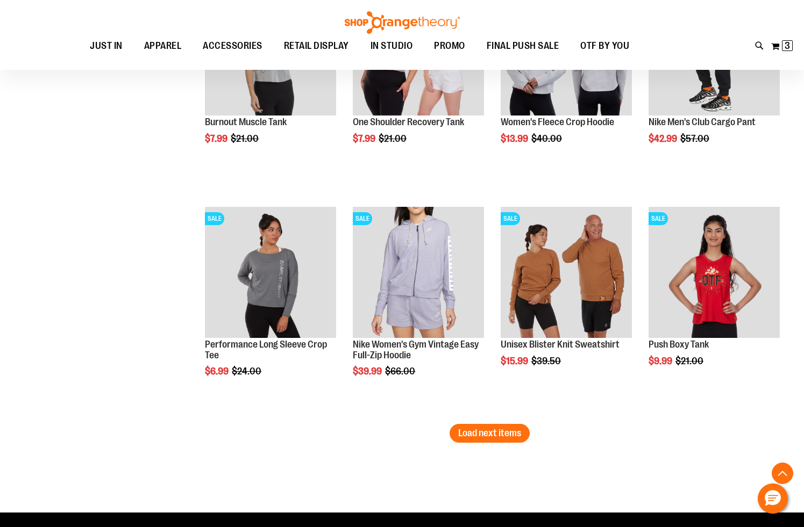
scroll to position [3129, 0]
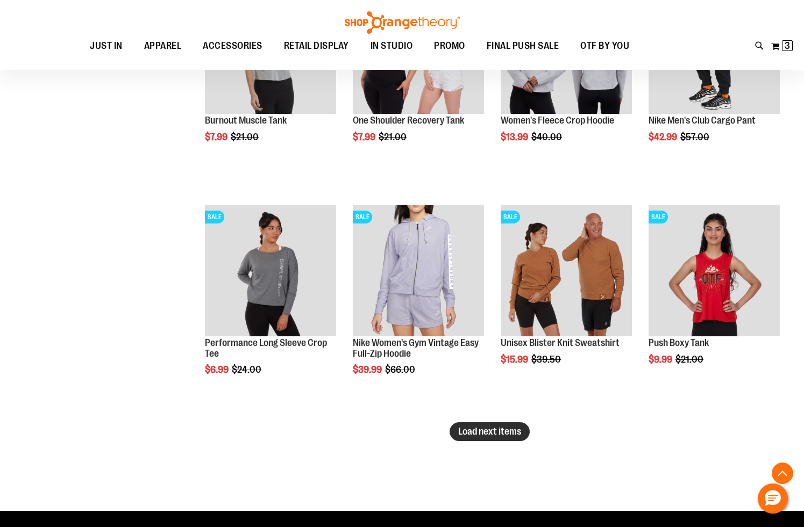
click at [463, 429] on span "Load next items" at bounding box center [489, 431] width 63 height 11
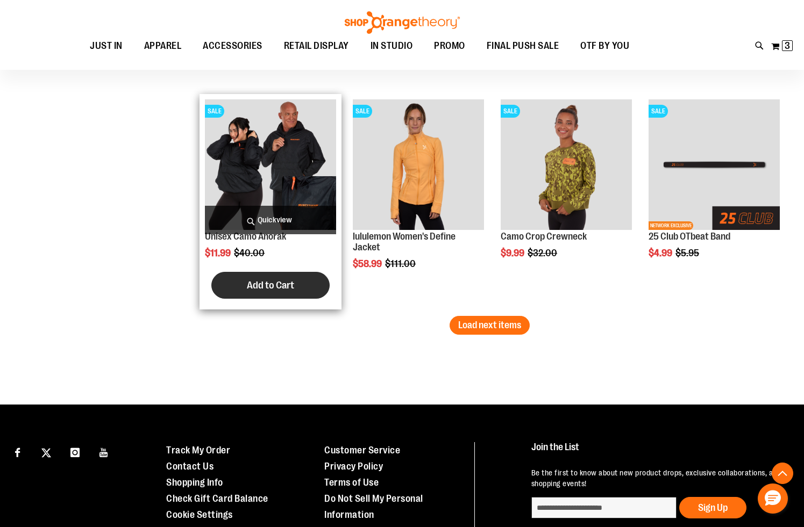
scroll to position [3992, 0]
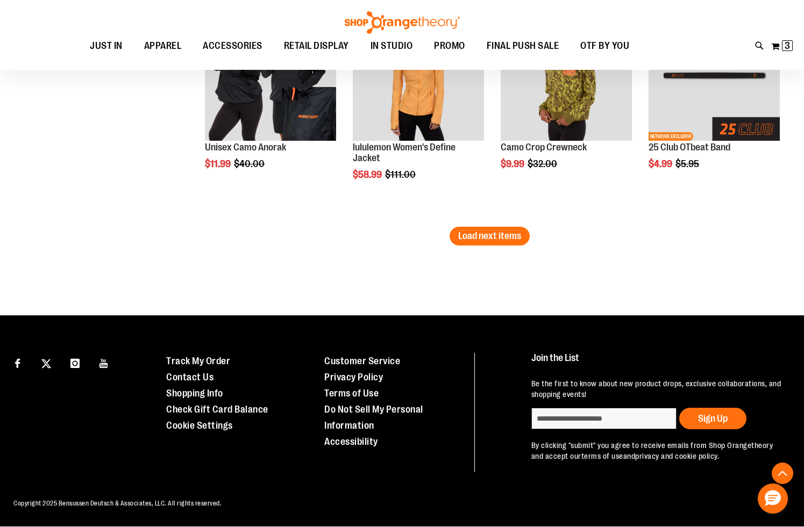
click at [468, 234] on span "Load next items" at bounding box center [489, 236] width 63 height 11
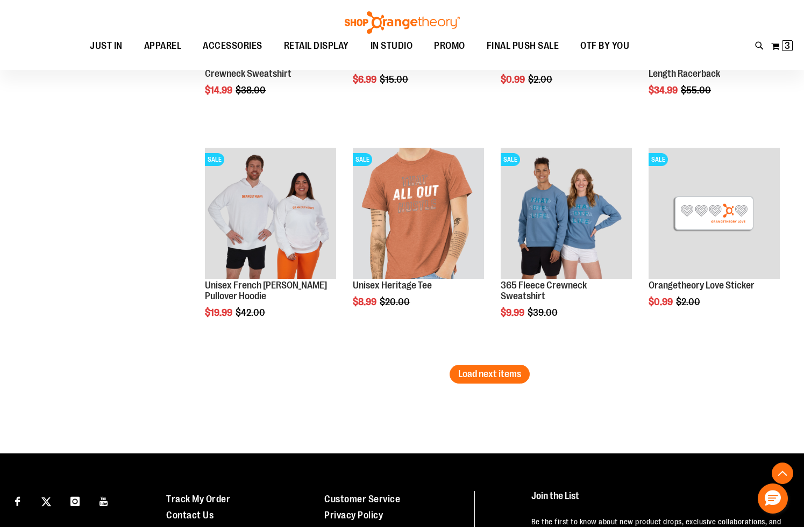
scroll to position [4530, 0]
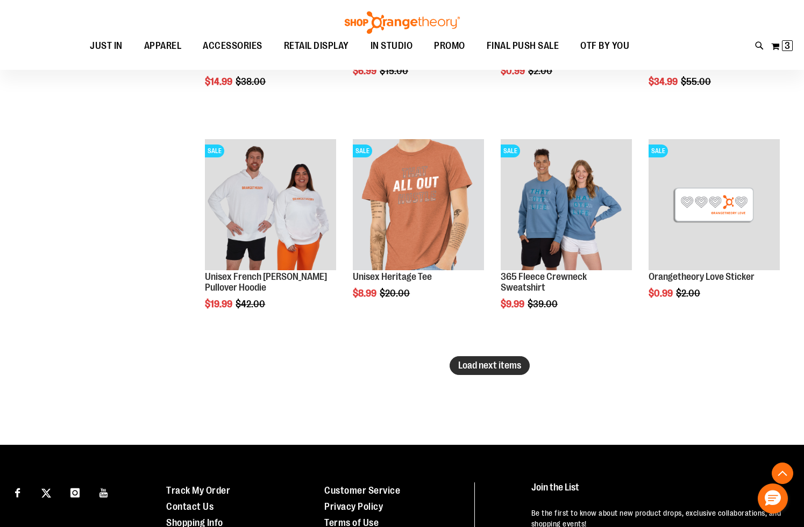
click at [493, 372] on button "Load next items" at bounding box center [489, 365] width 80 height 19
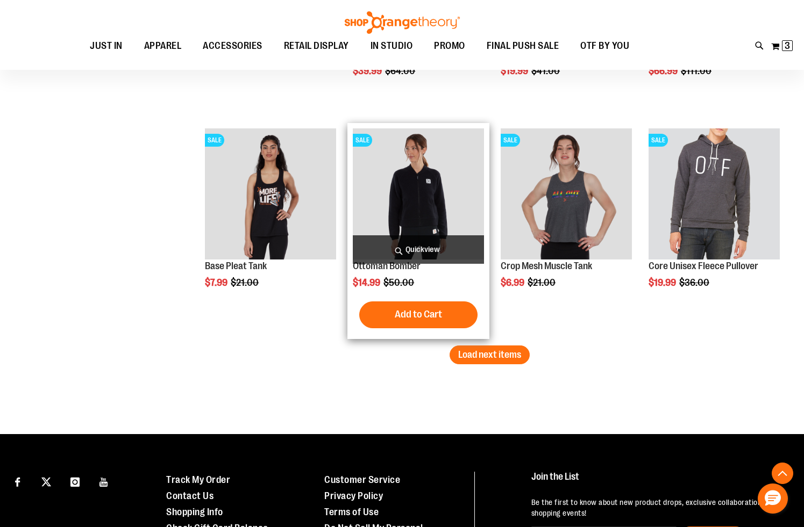
scroll to position [5210, 0]
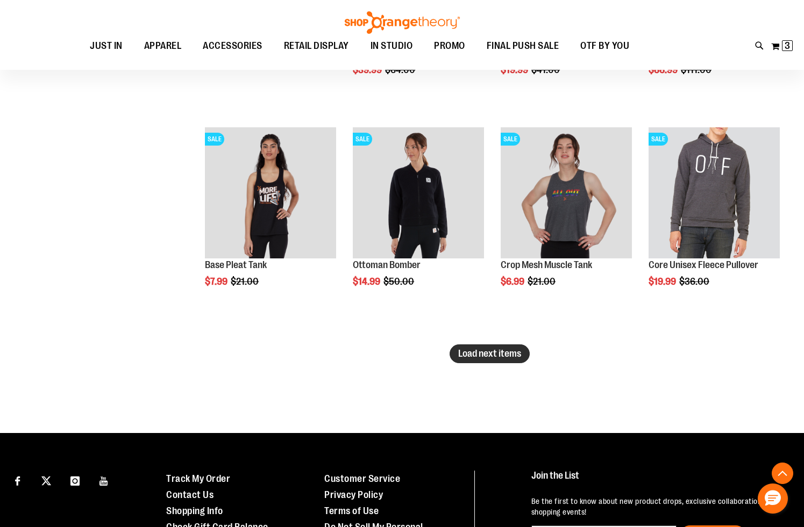
click at [479, 353] on span "Load next items" at bounding box center [489, 353] width 63 height 11
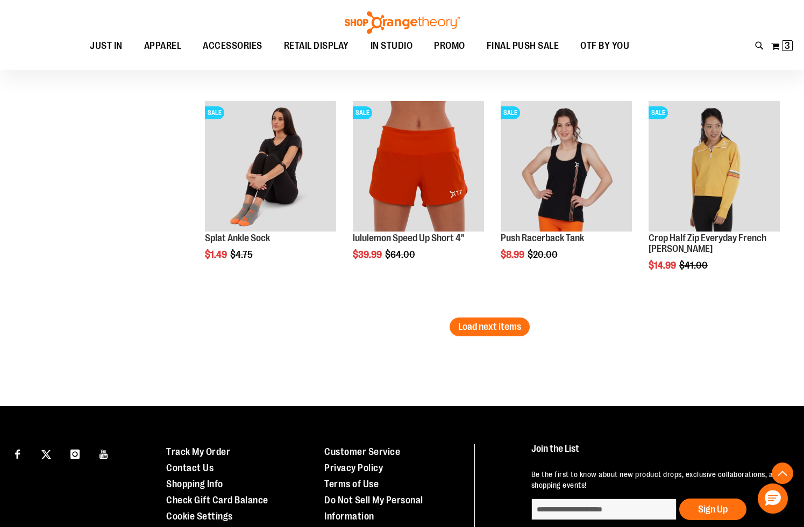
scroll to position [5930, 0]
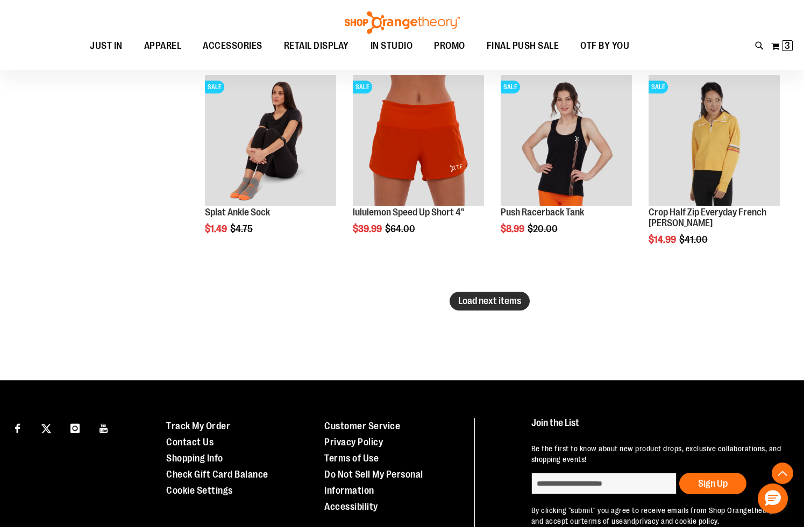
click at [511, 293] on button "Load next items" at bounding box center [489, 301] width 80 height 19
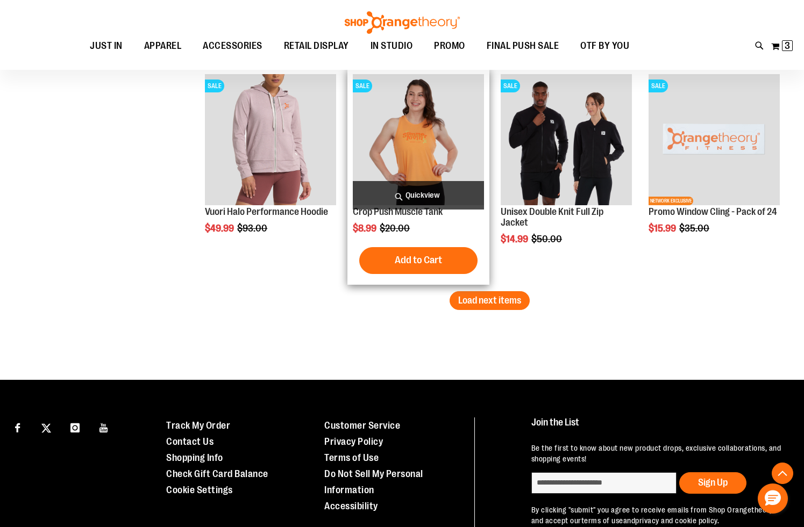
scroll to position [6601, 0]
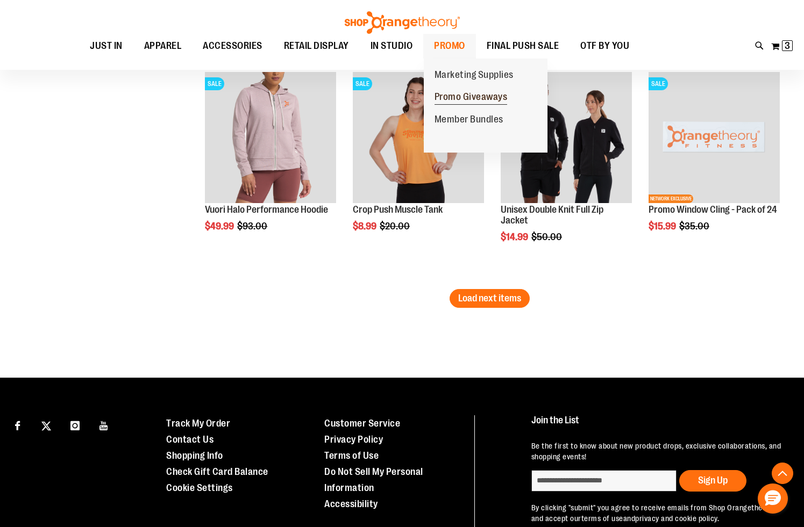
click at [463, 95] on span "Promo Giveaways" at bounding box center [470, 97] width 73 height 13
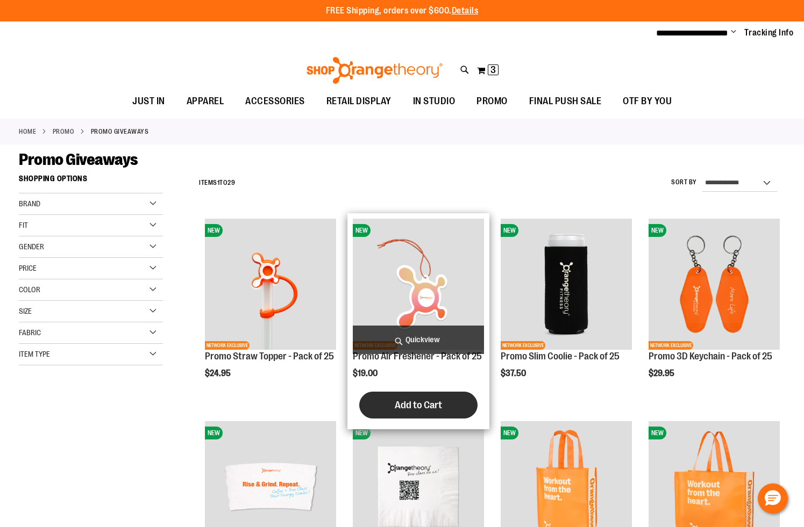
click at [406, 408] on span "Add to Cart" at bounding box center [418, 405] width 47 height 12
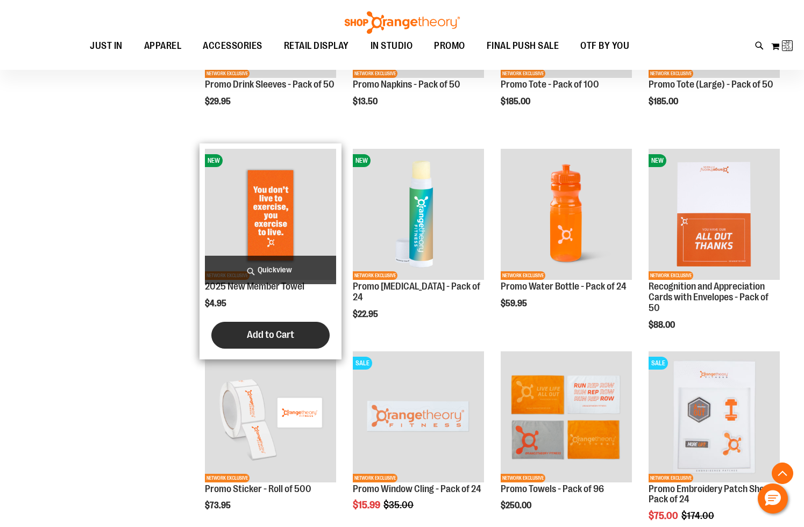
scroll to position [476, 0]
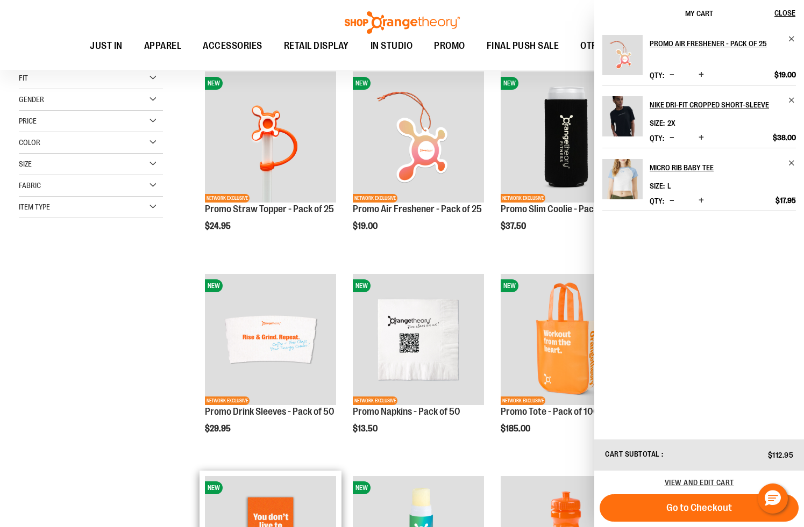
scroll to position [153, 0]
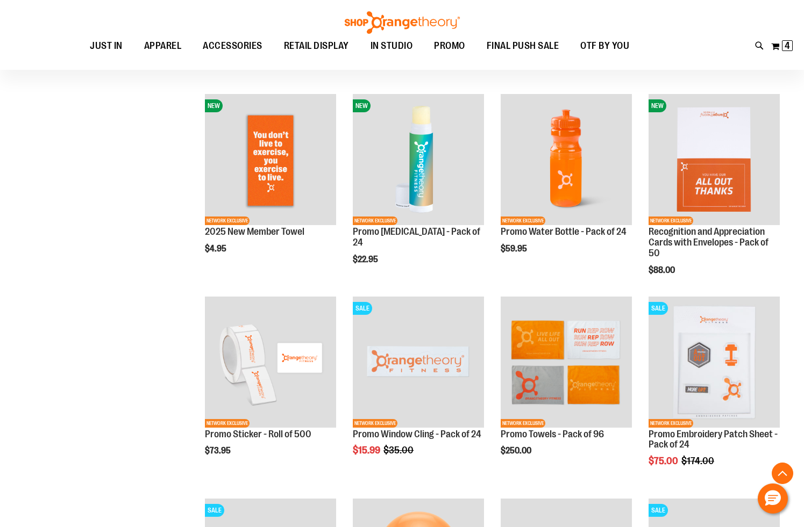
scroll to position [534, 0]
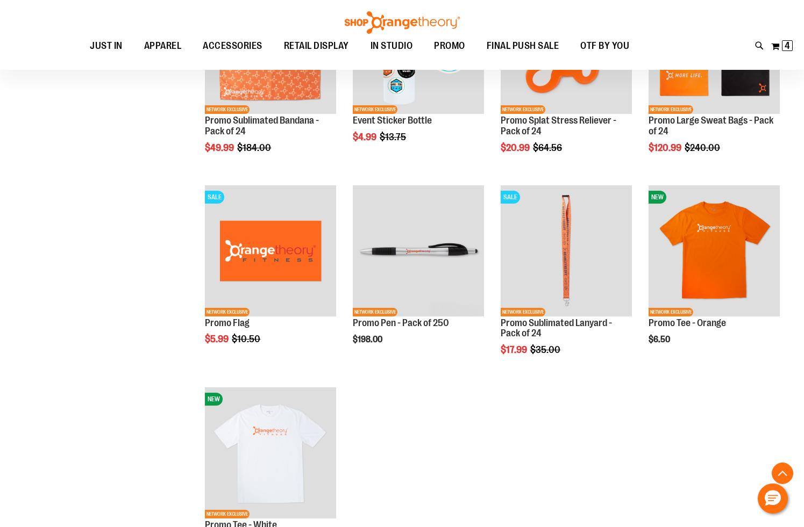
scroll to position [1247, 0]
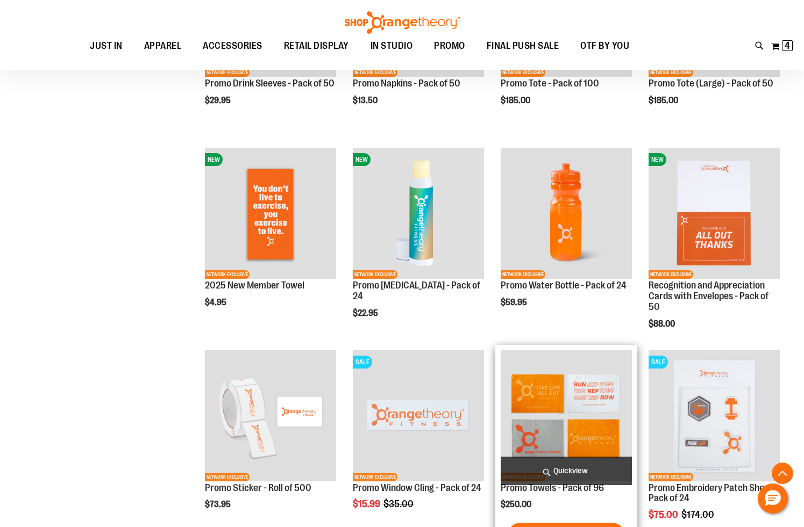
scroll to position [513, 0]
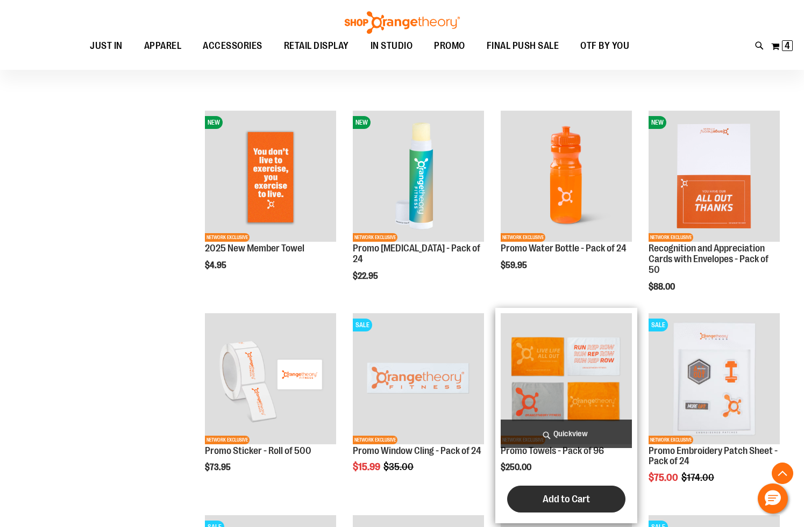
click at [575, 500] on span "Add to Cart" at bounding box center [566, 500] width 47 height 12
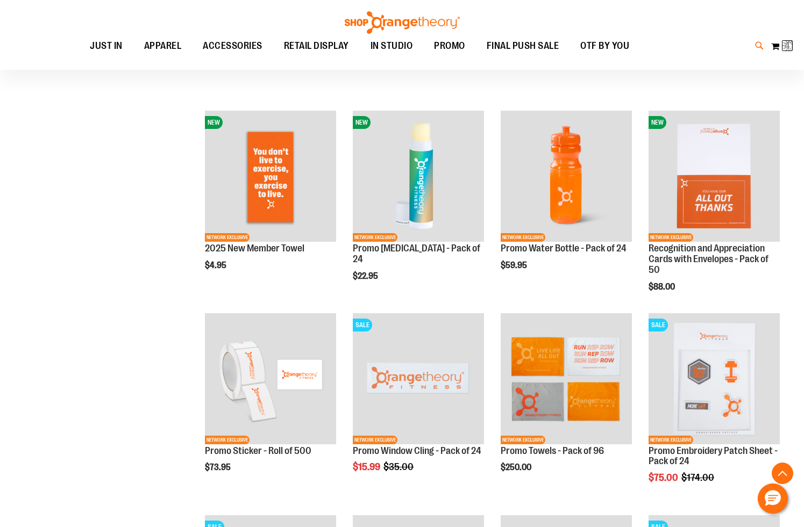
click at [755, 46] on icon at bounding box center [759, 46] width 9 height 12
click at [449, 61] on input "Search" at bounding box center [402, 60] width 636 height 35
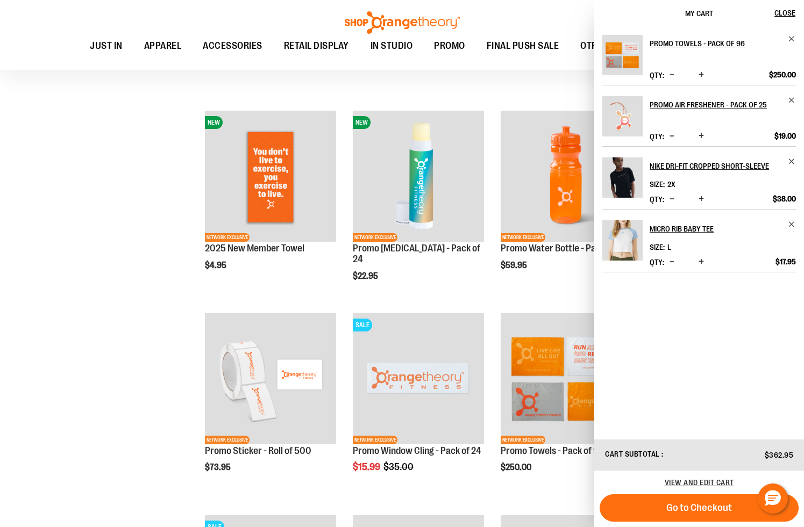
type input "*****"
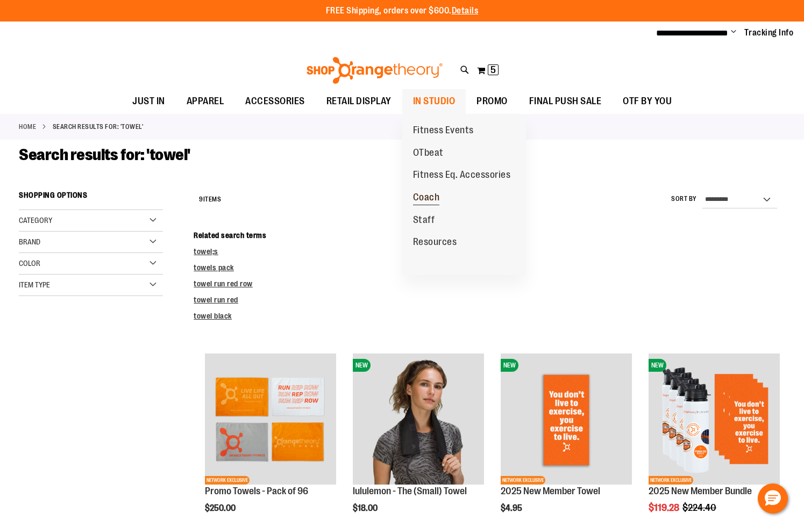
click at [425, 197] on span "Coach" at bounding box center [426, 198] width 27 height 13
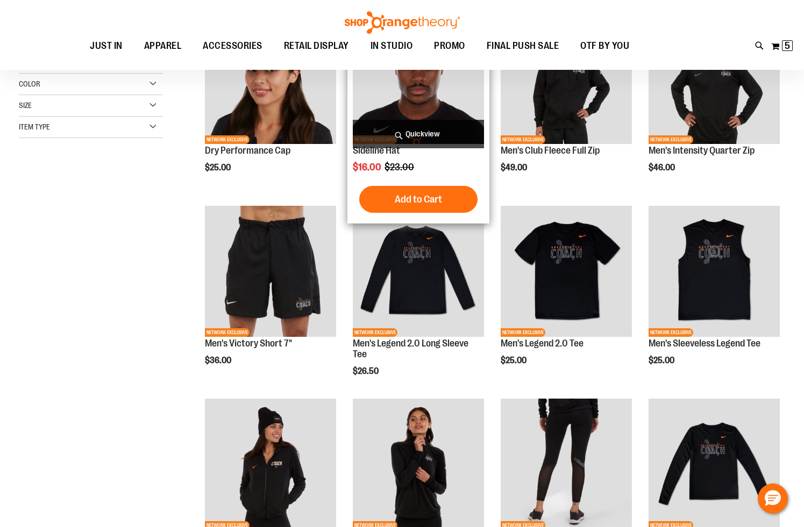
scroll to position [59, 0]
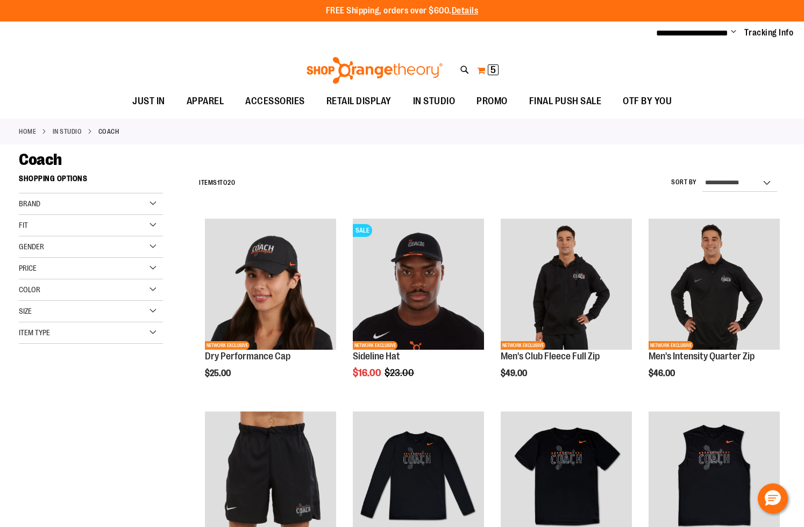
click at [491, 72] on span "5" at bounding box center [492, 70] width 5 height 11
